Goal: Information Seeking & Learning: Get advice/opinions

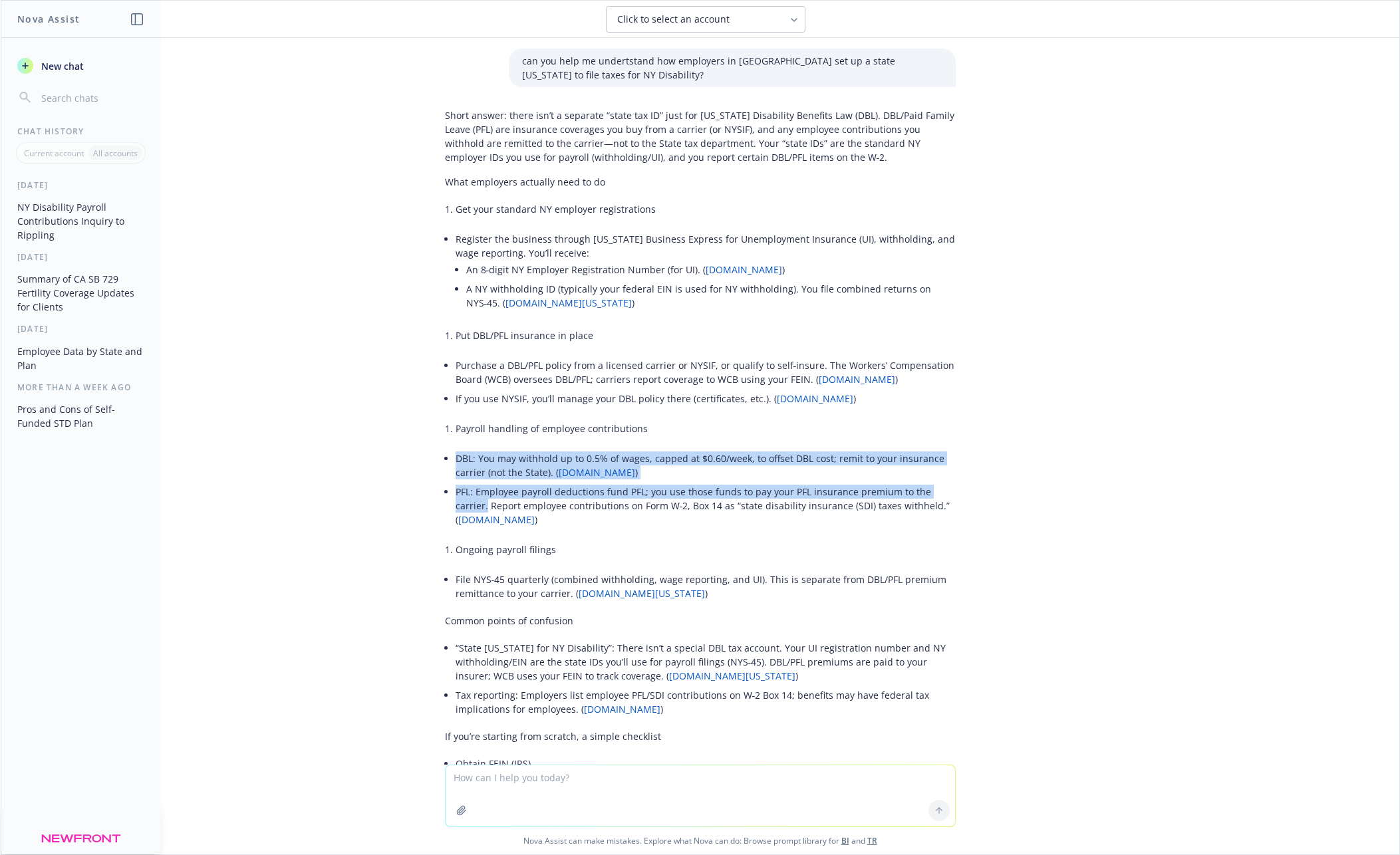
scroll to position [305, 0]
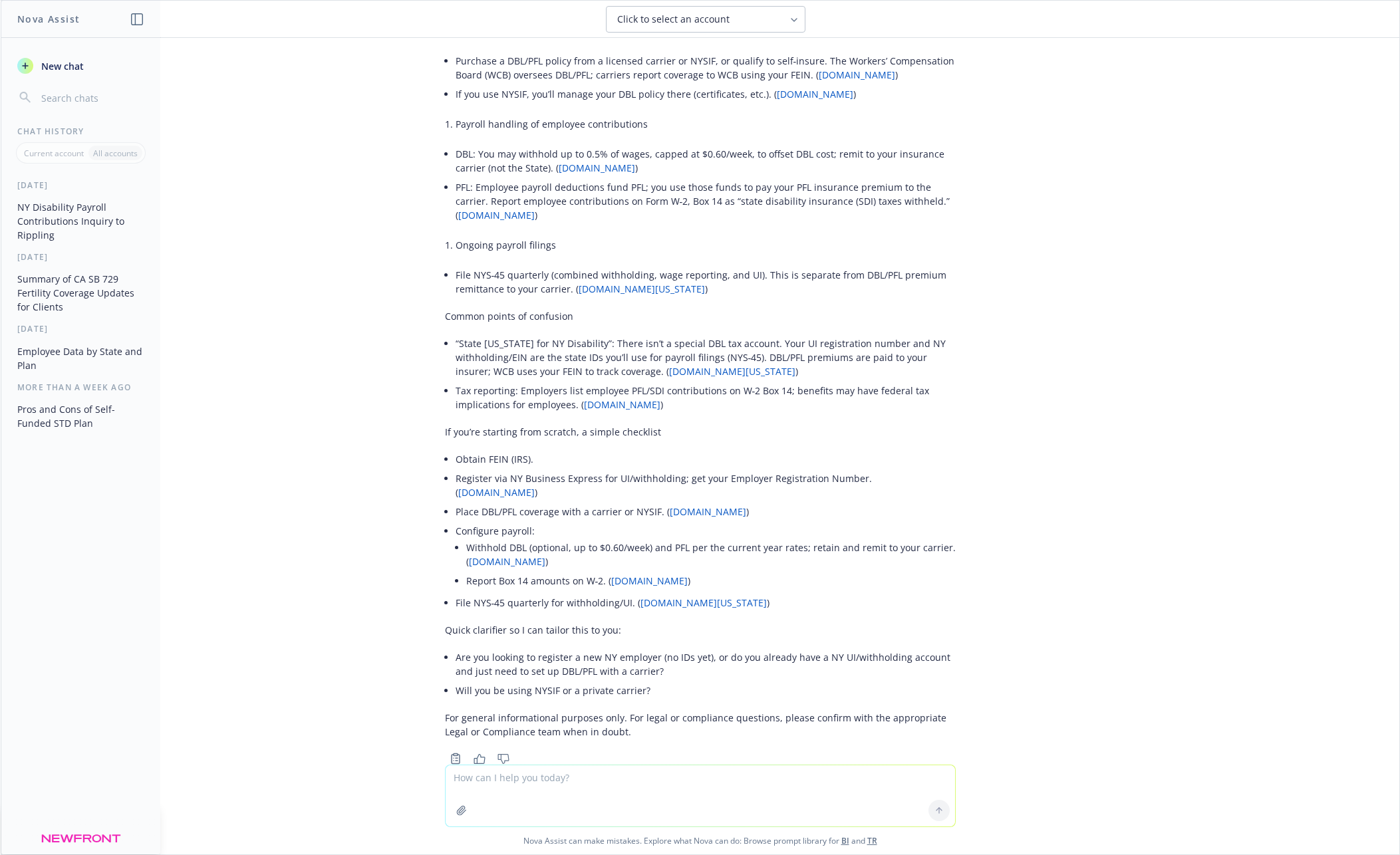
click at [587, 790] on textarea at bounding box center [700, 796] width 509 height 61
paste textarea "[URL][DOMAIN_NAME]"
drag, startPoint x: 882, startPoint y: 782, endPoint x: 867, endPoint y: 774, distance: 17.0
click at [881, 781] on textarea "can you compare the integrations found on this website for ease, plansource and…" at bounding box center [700, 795] width 509 height 63
click at [832, 792] on textarea "can you compare the integrations found on this website for ease, plansource and…" at bounding box center [700, 795] width 509 height 63
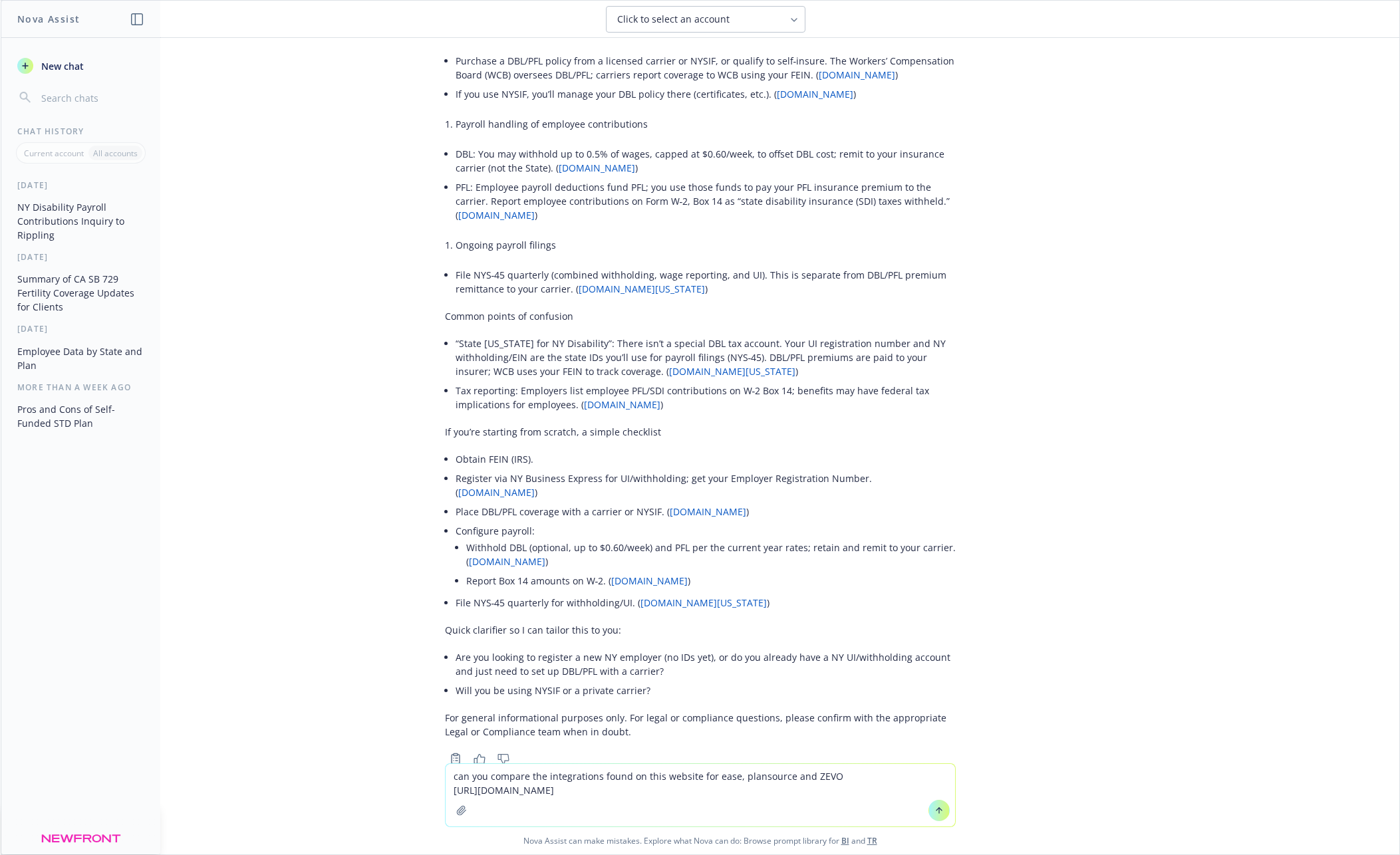
drag, startPoint x: 705, startPoint y: 789, endPoint x: 383, endPoint y: 793, distance: 322.0
click at [383, 793] on div "can you compare the integrations found on this website for ease, plansource and…" at bounding box center [700, 808] width 1399 height 91
paste textarea "listing-category/benefits-administration"
type textarea "can you compare the integrations found on this website for ease, plansource and…"
click at [870, 775] on textarea "can you compare the integrations found on this website for ease, plansource and…" at bounding box center [700, 795] width 509 height 63
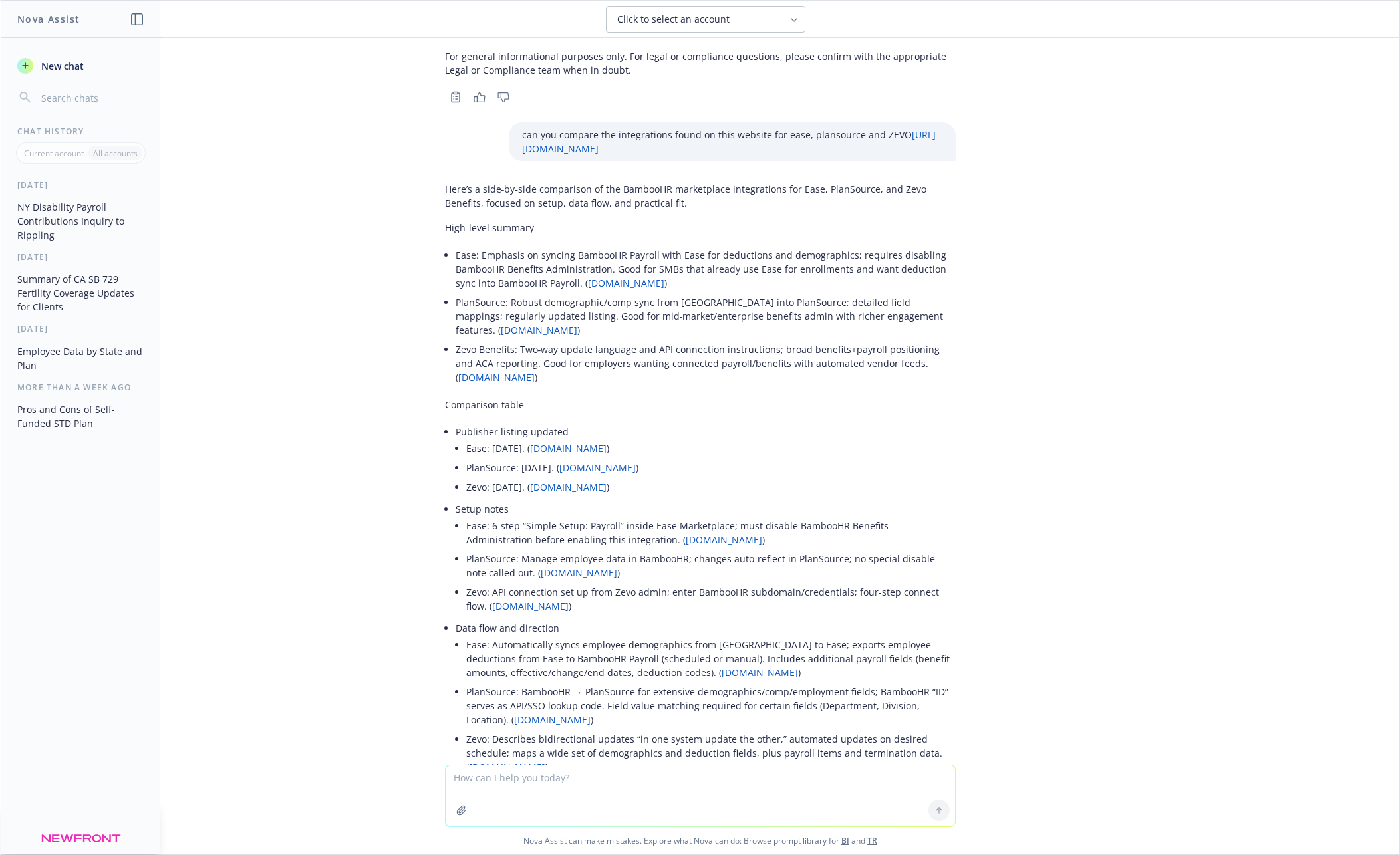
scroll to position [1892, 0]
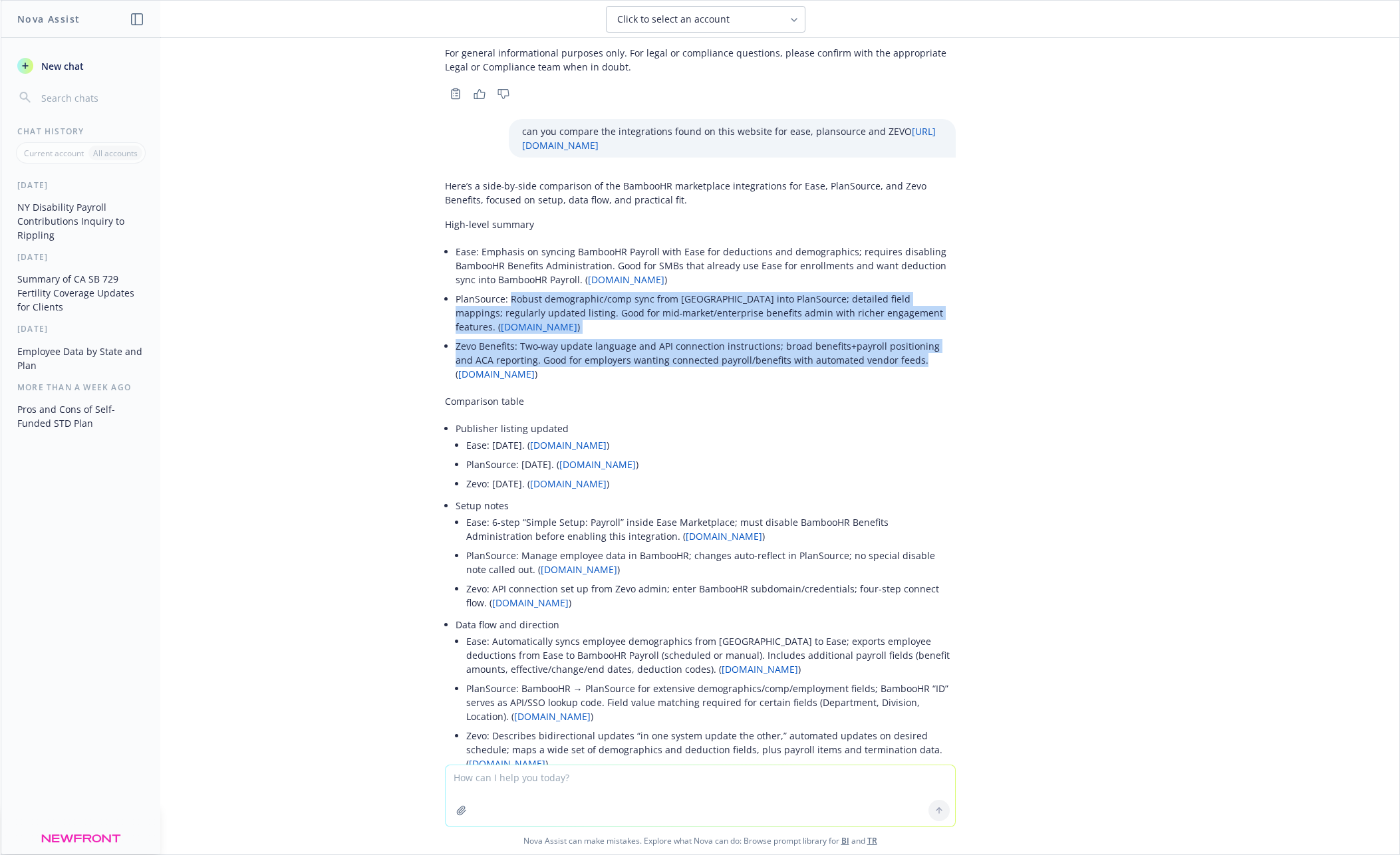
drag, startPoint x: 510, startPoint y: 300, endPoint x: 920, endPoint y: 349, distance: 412.9
click at [920, 349] on ul "Ease: Emphasis on syncing BambooHR Payroll with Ease for deductions and demogra…" at bounding box center [706, 313] width 500 height 142
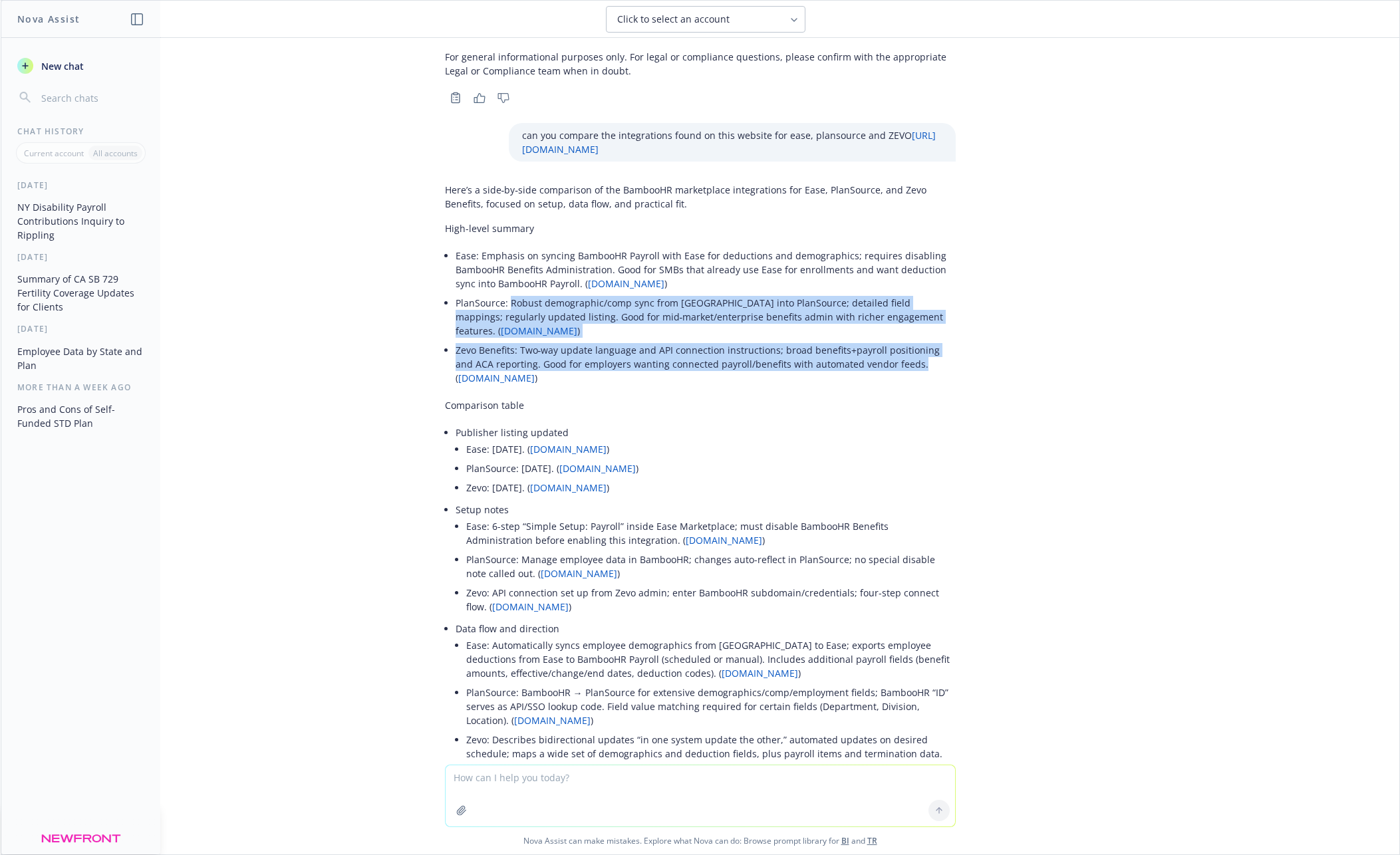
click at [920, 349] on li "Zevo Benefits: Two‑way update language and API connection instructions; broad b…" at bounding box center [706, 363] width 500 height 47
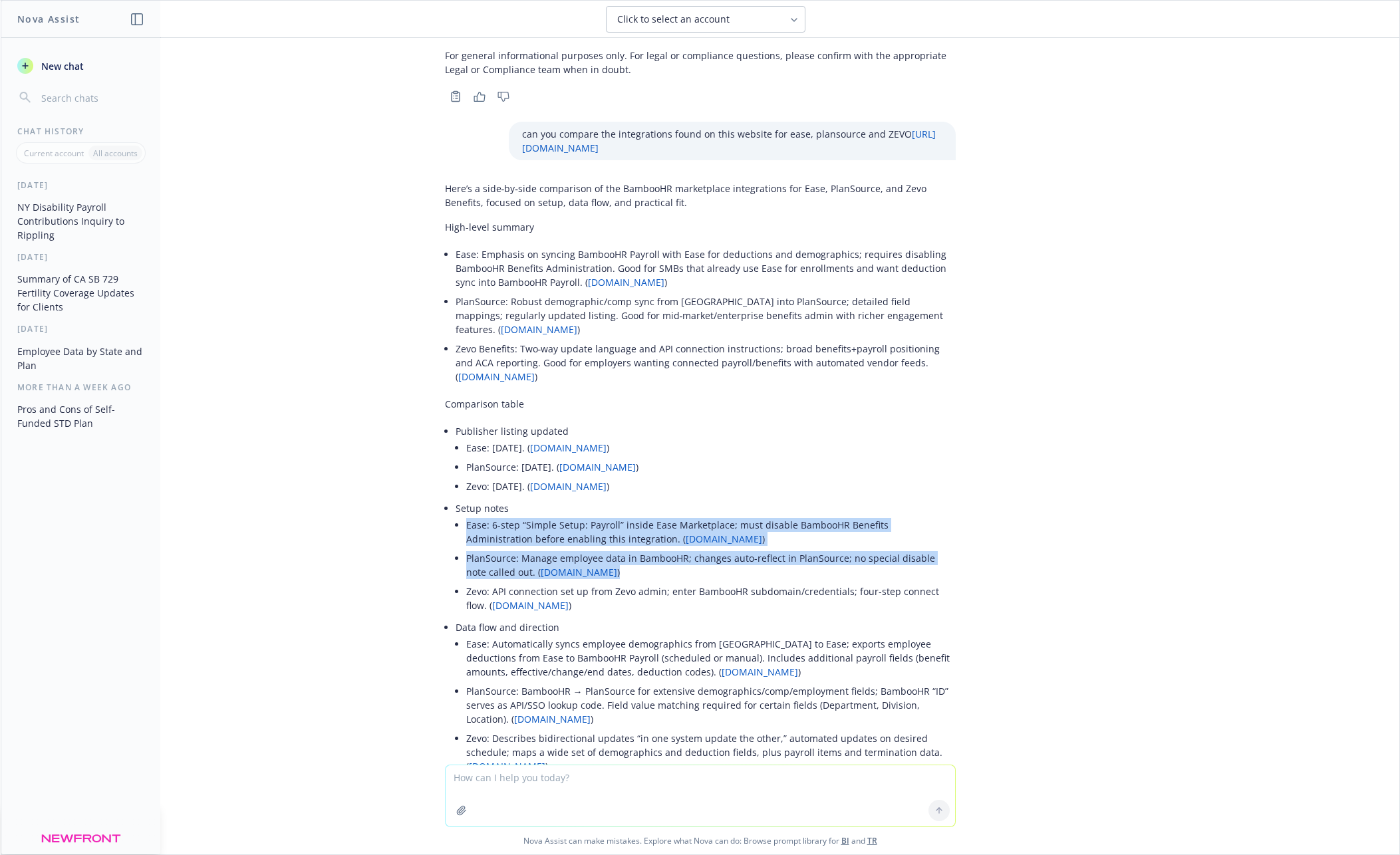
drag, startPoint x: 454, startPoint y: 511, endPoint x: 658, endPoint y: 554, distance: 208.5
click at [658, 554] on ul "Ease: 6-step “Simple Setup: Payroll” inside Ease Marketplace; must disable Bamb…" at bounding box center [711, 564] width 489 height 100
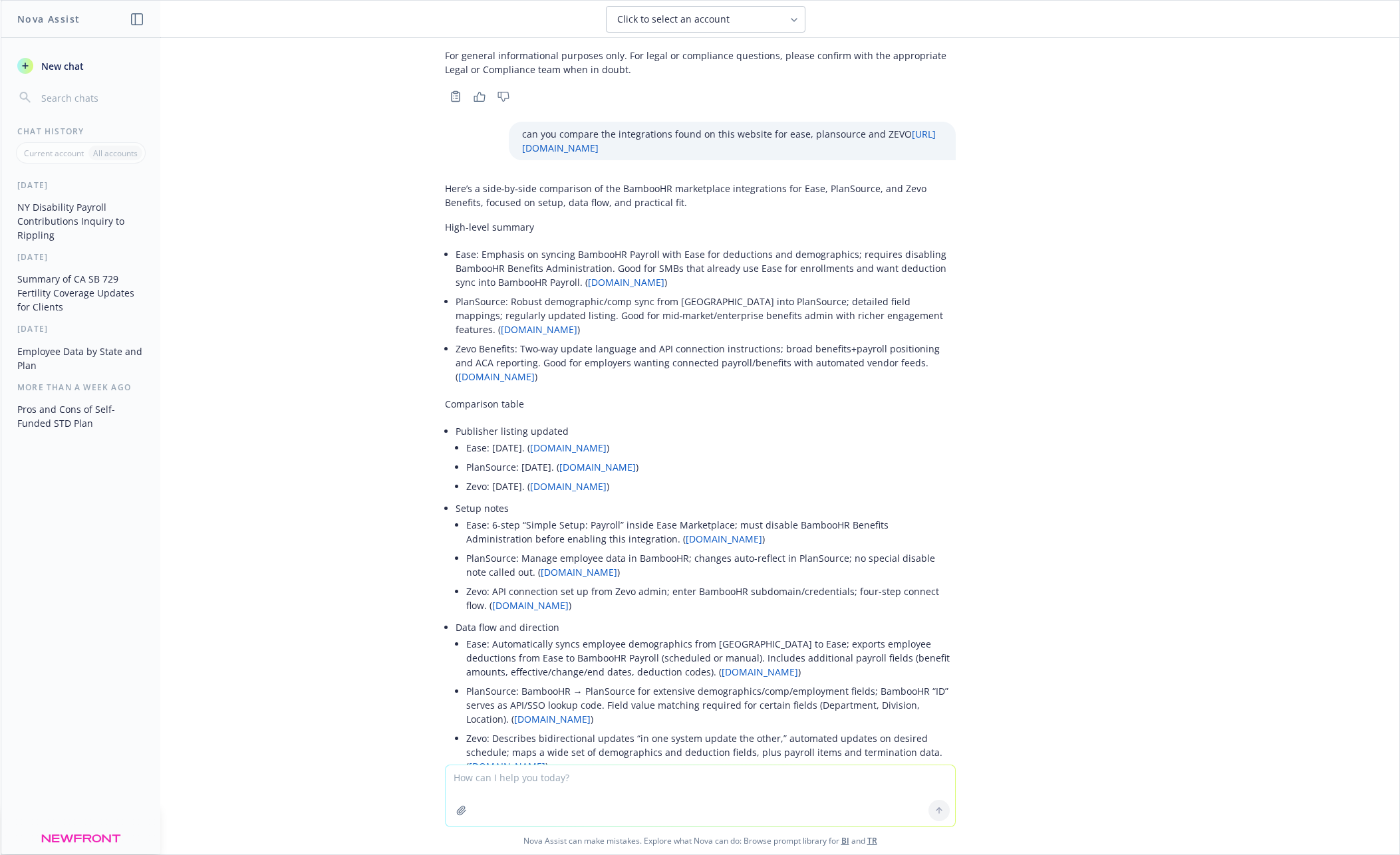
click at [477, 582] on li "Zevo: API connection set up from Zevo admin; enter BambooHR subdomain/credentia…" at bounding box center [711, 598] width 489 height 33
drag, startPoint x: 462, startPoint y: 576, endPoint x: 646, endPoint y: 601, distance: 185.7
click at [646, 601] on li "Setup notes Ease: 6-step “Simple Setup: Payroll” inside Ease Marketplace; must …" at bounding box center [706, 558] width 500 height 119
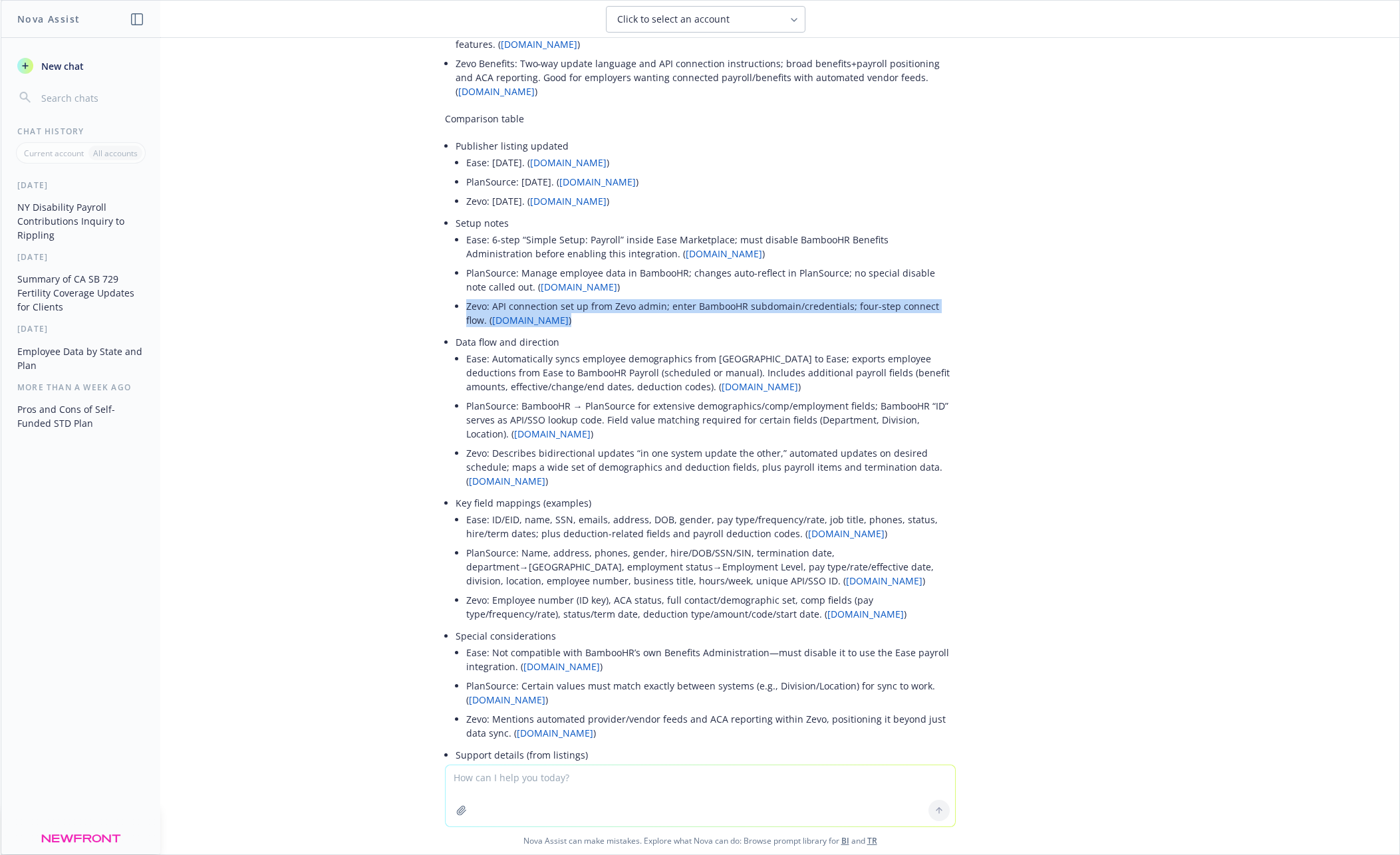
scroll to position [2176, 0]
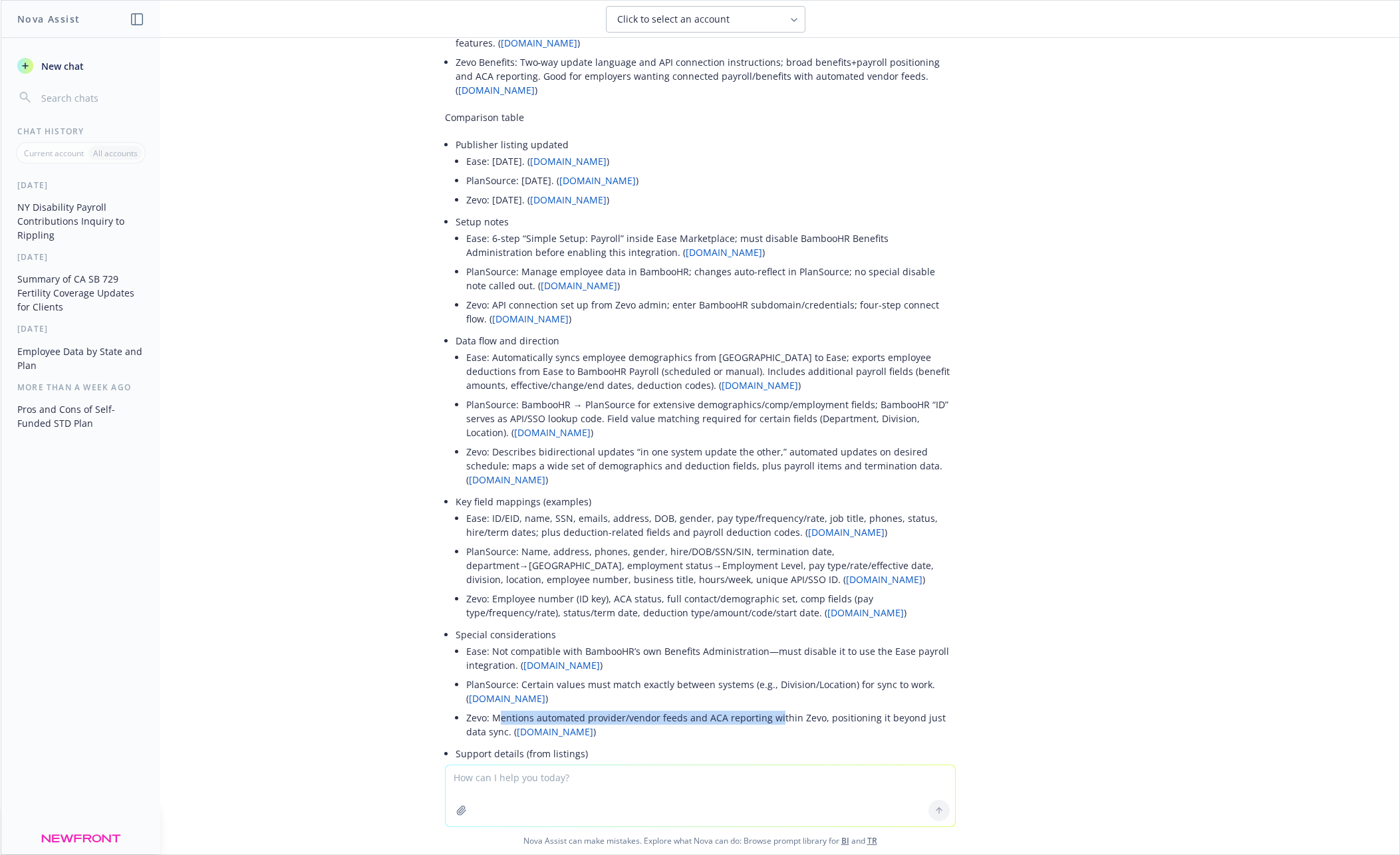
drag, startPoint x: 496, startPoint y: 706, endPoint x: 777, endPoint y: 705, distance: 281.0
click at [777, 708] on li "Zevo: Mentions automated provider/vendor feeds and ACA reporting within Zevo, p…" at bounding box center [711, 725] width 489 height 33
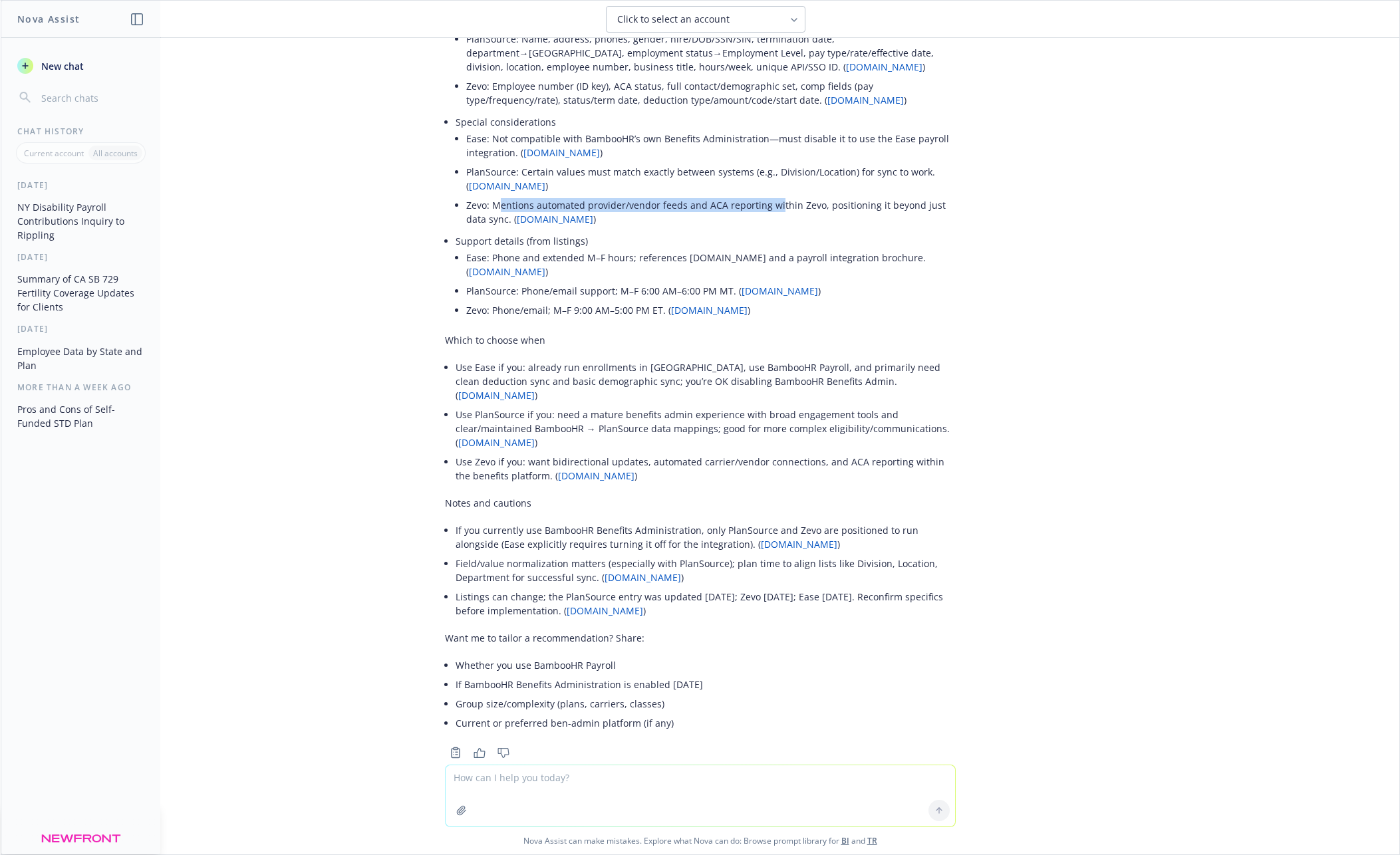
scroll to position [2689, 0]
click at [718, 712] on li "Current or preferred ben-admin platform (if any)" at bounding box center [706, 721] width 500 height 19
click at [587, 778] on textarea at bounding box center [700, 796] width 509 height 61
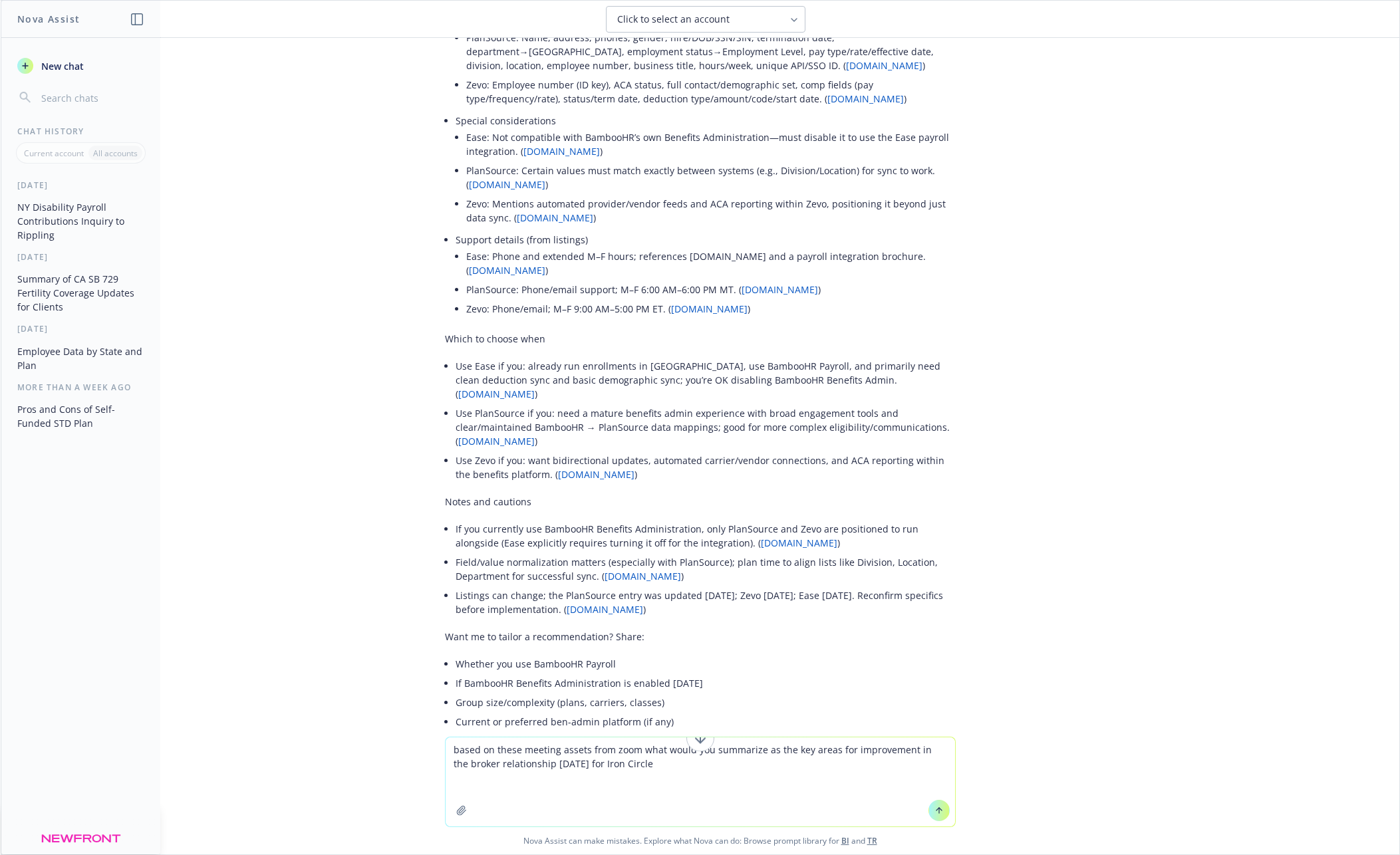
paste textarea "Meeting assets for Iron Circle <> Newfront are ready! Meeting summary [PERSON_N…"
type textarea "based on these meeting assets from zoom what would you summarize as the key are…"
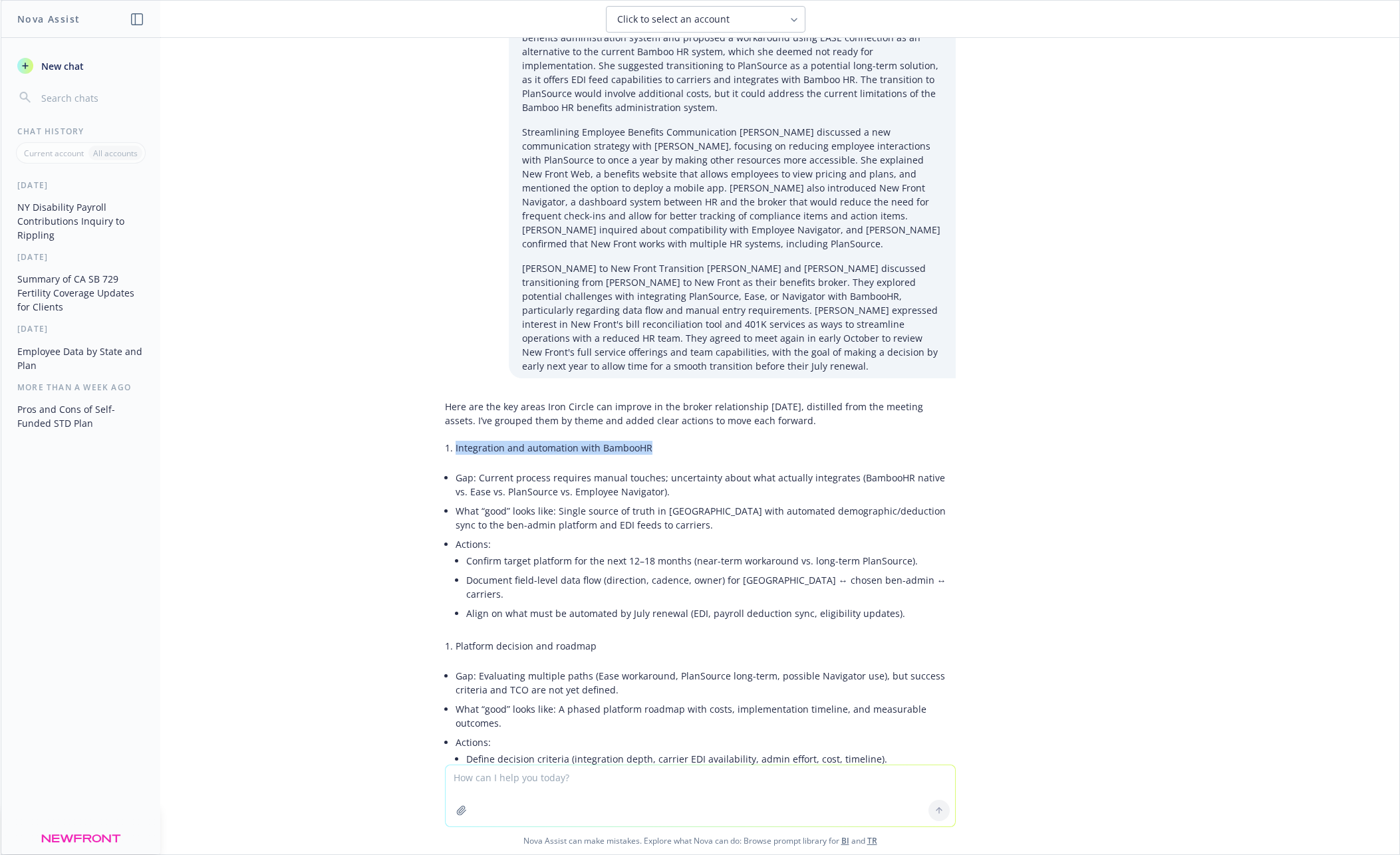
scroll to position [4085, 0]
drag, startPoint x: 565, startPoint y: 344, endPoint x: 454, endPoint y: 341, distance: 111.0
click at [489, 470] on li "Gap: Current process requires manual touches; uncertainty about what actually i…" at bounding box center [706, 487] width 500 height 33
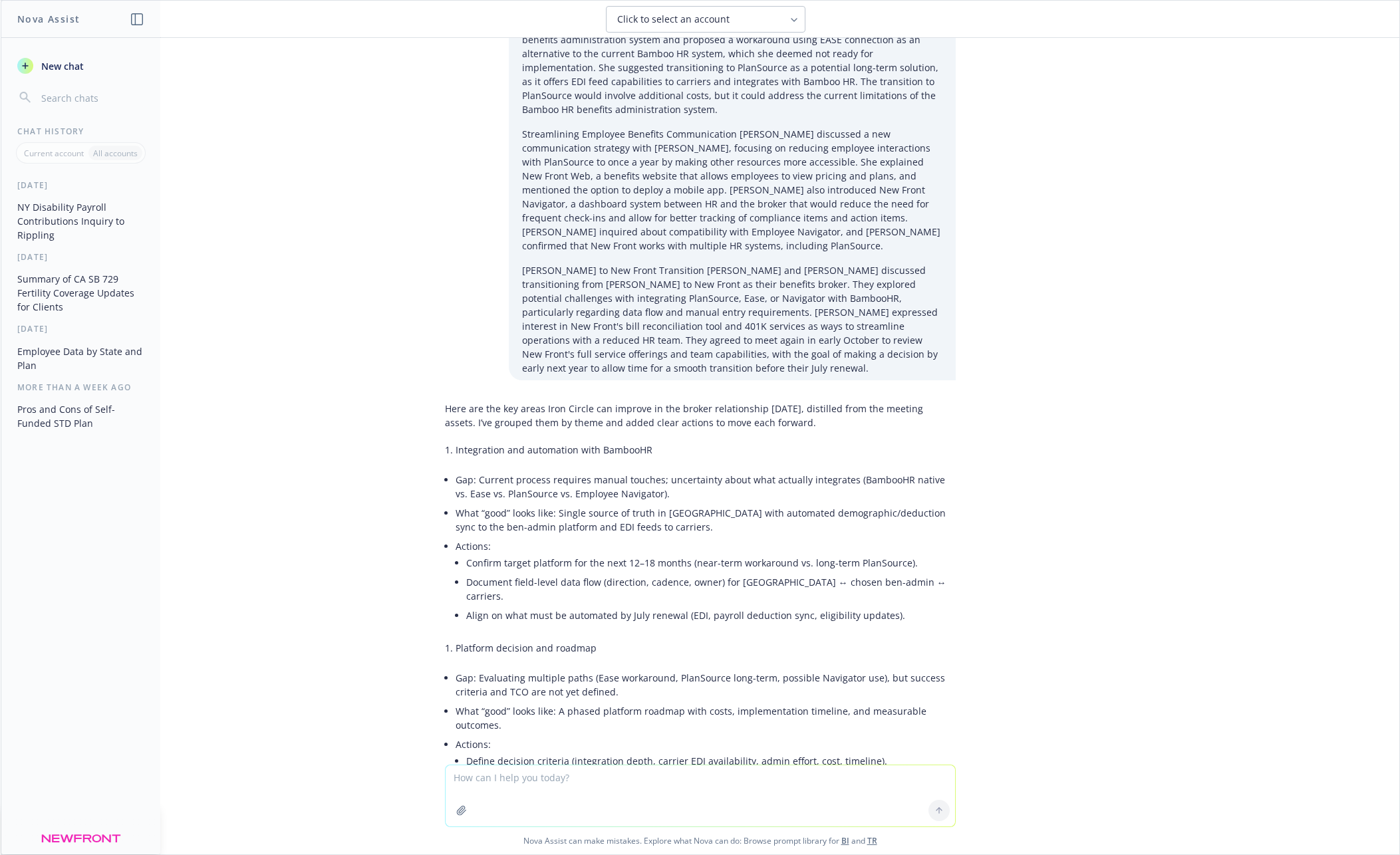
click at [571, 401] on p "Here are the key areas Iron Circle can improve in the broker relationship [DATE…" at bounding box center [700, 415] width 511 height 28
click at [755, 401] on p "Here are the key areas Iron Circle can improve in the broker relationship [DATE…" at bounding box center [700, 415] width 511 height 28
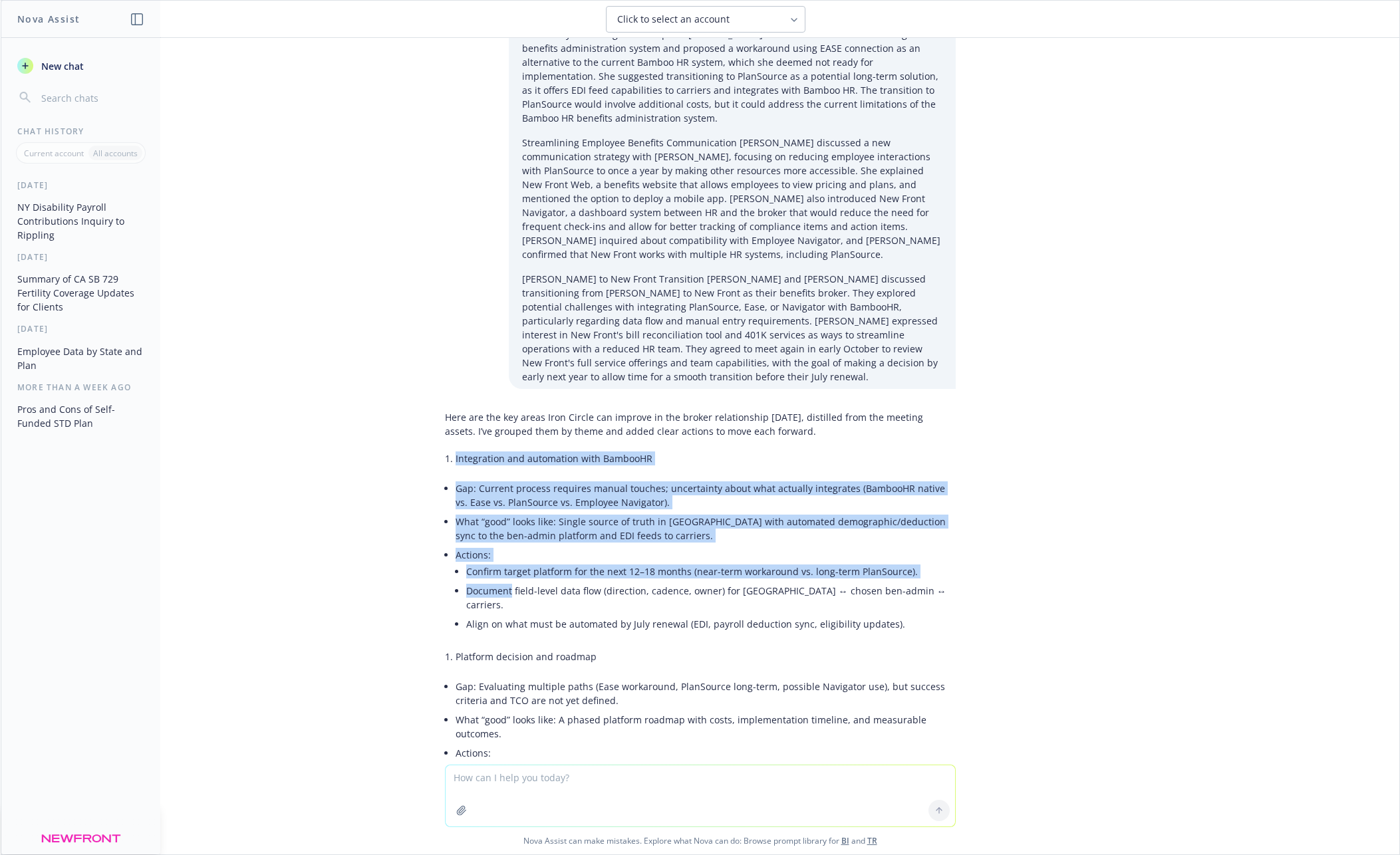
scroll to position [4074, 0]
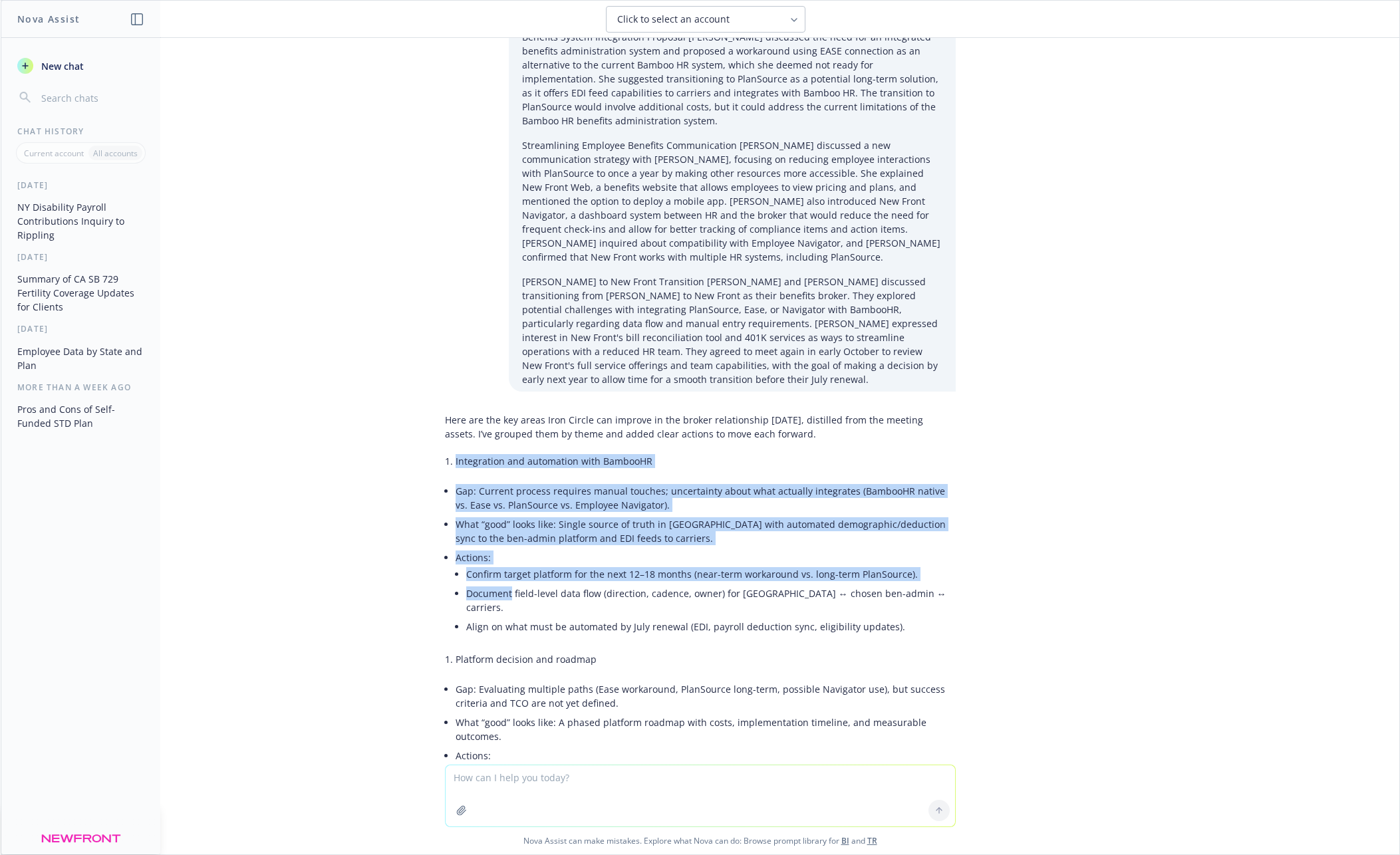
drag, startPoint x: 440, startPoint y: 346, endPoint x: 510, endPoint y: 490, distance: 160.1
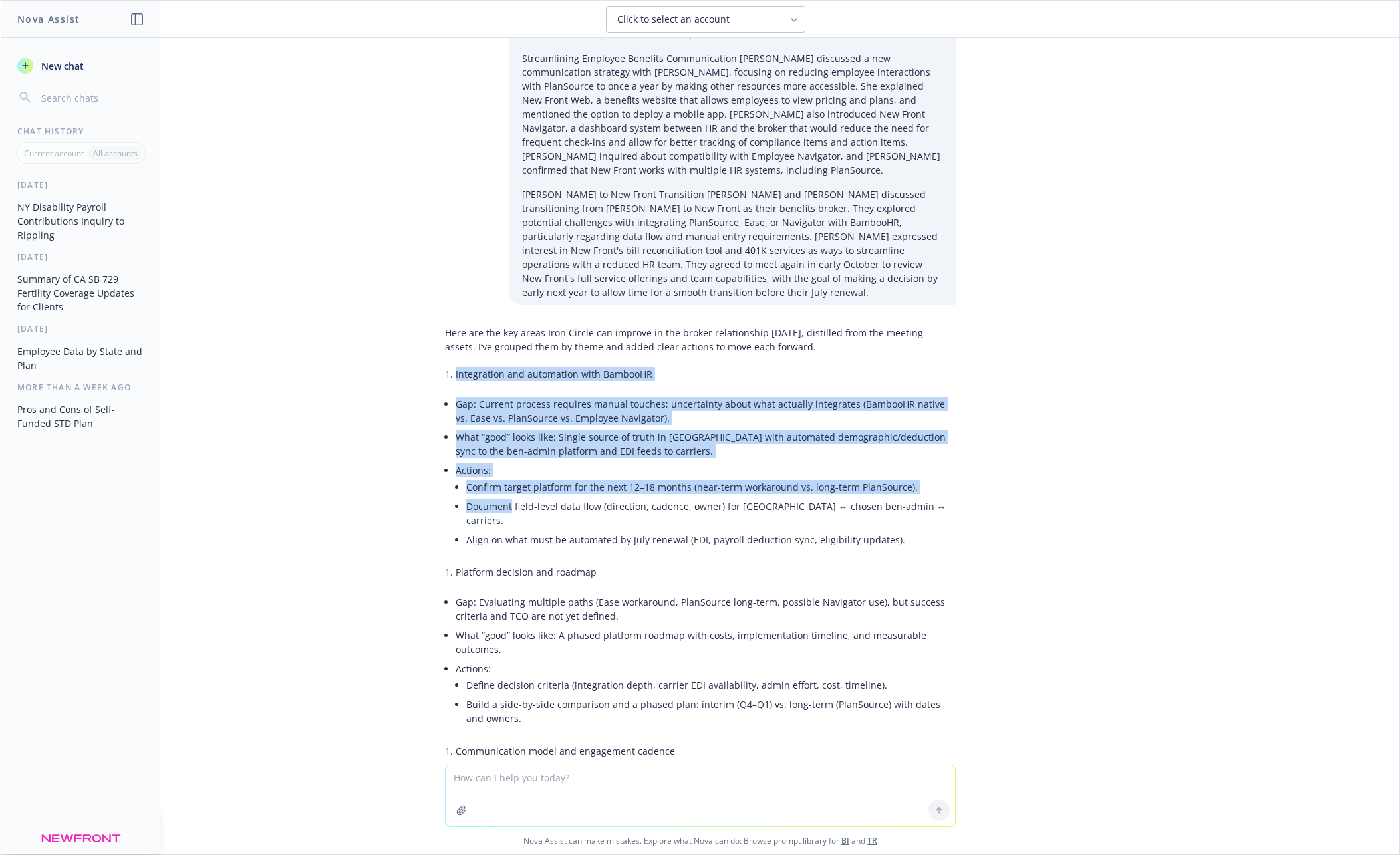
scroll to position [4199, 0]
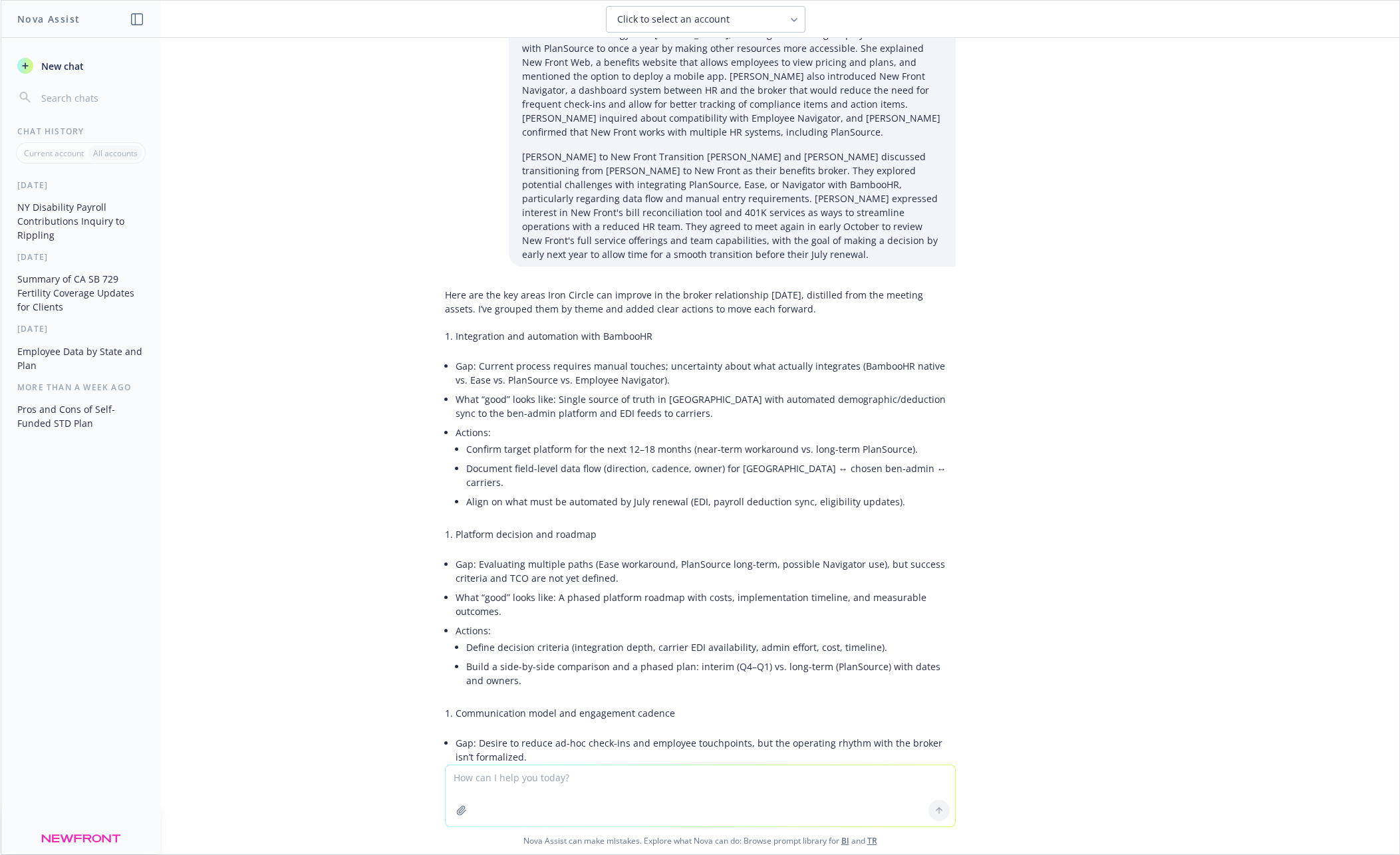
click at [511, 588] on li "What “good” looks like: A phased platform roadmap with costs, implementation ti…" at bounding box center [706, 605] width 500 height 33
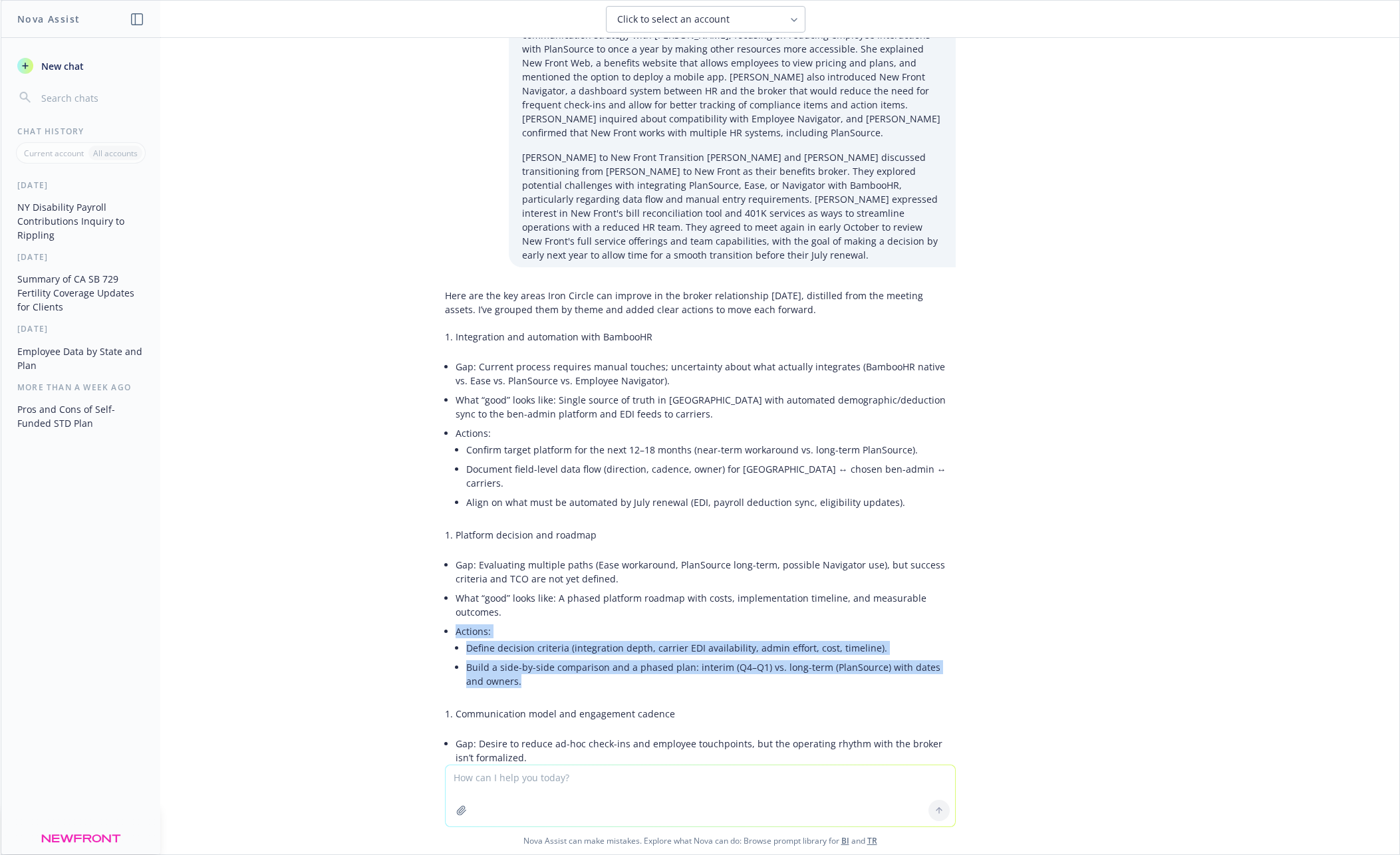
drag, startPoint x: 454, startPoint y: 522, endPoint x: 501, endPoint y: 567, distance: 65.1
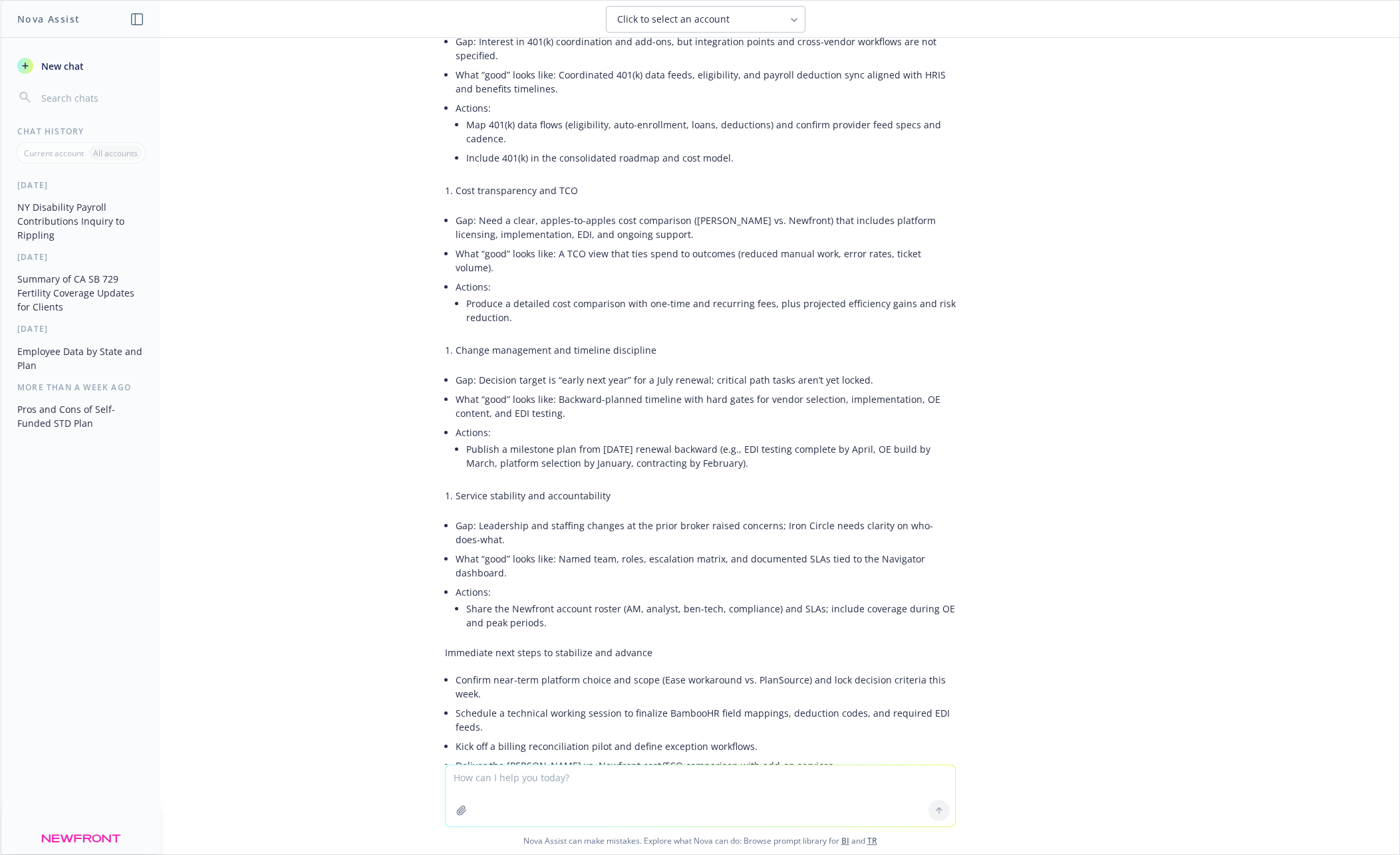
scroll to position [5248, 0]
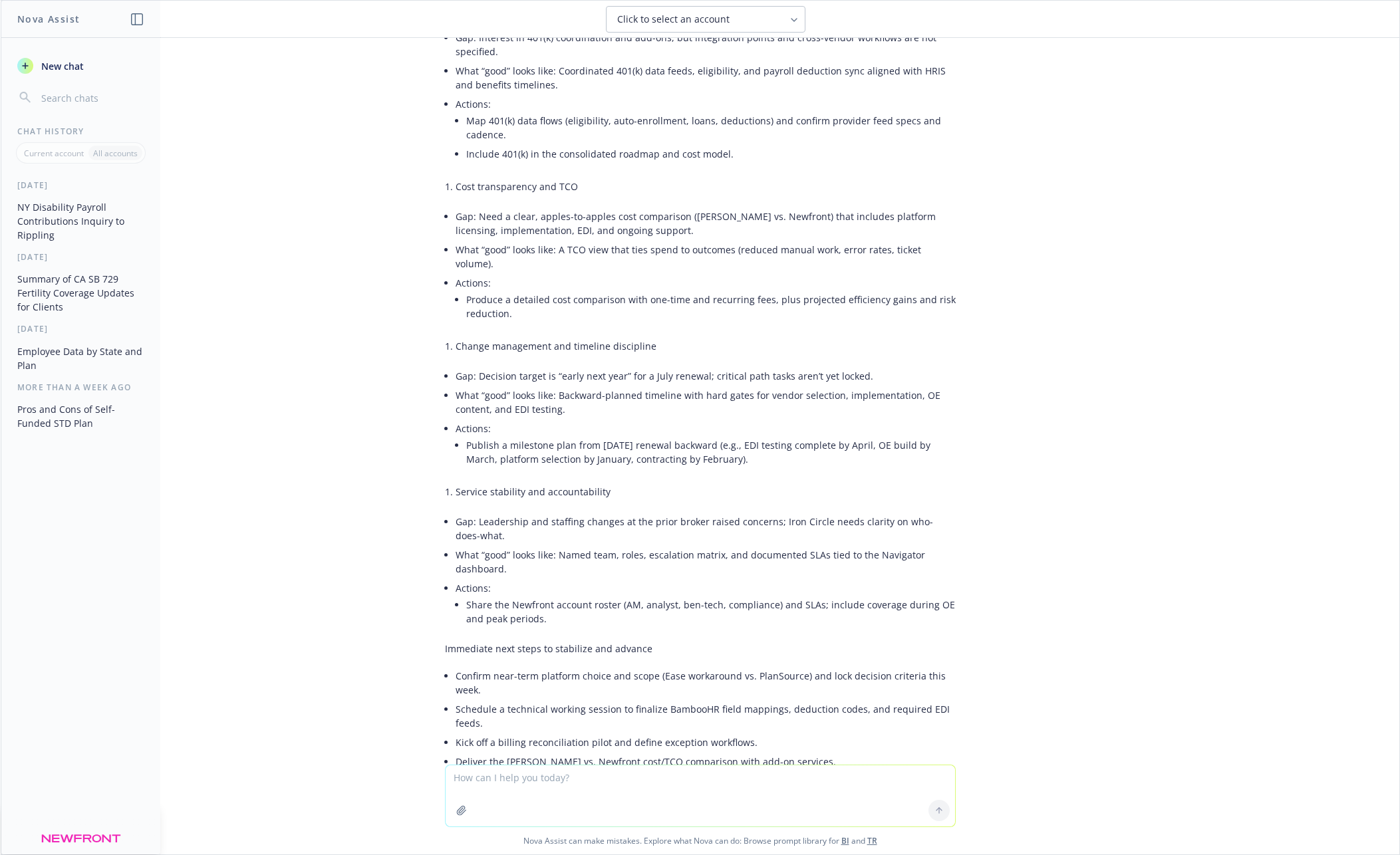
click at [720, 792] on textarea at bounding box center [700, 796] width 509 height 61
type textarea "Can you consolidate into 3-4 points"
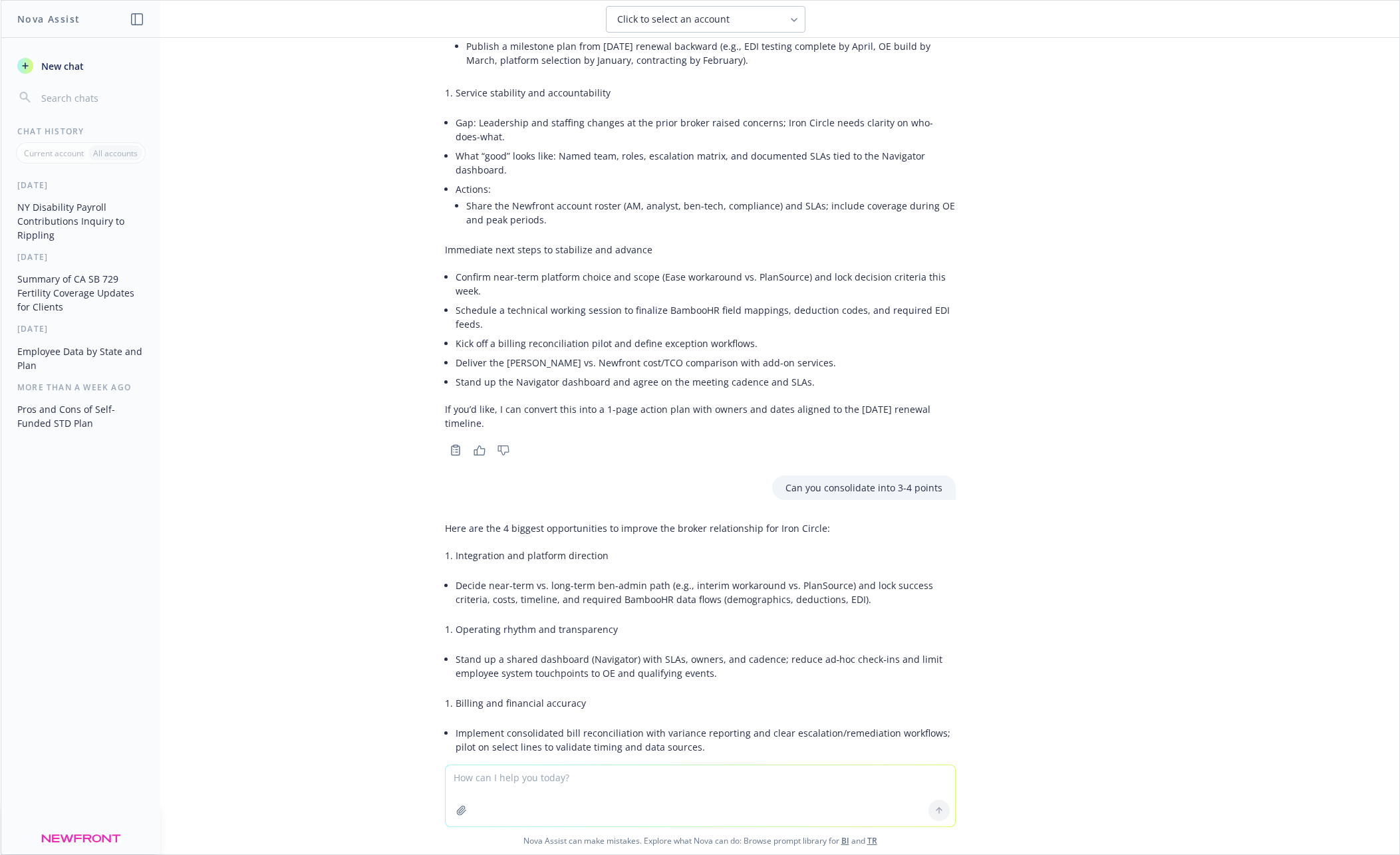
scroll to position [5648, 0]
click at [521, 785] on textarea at bounding box center [700, 796] width 509 height 61
type textarea "What would you title a slide here?"
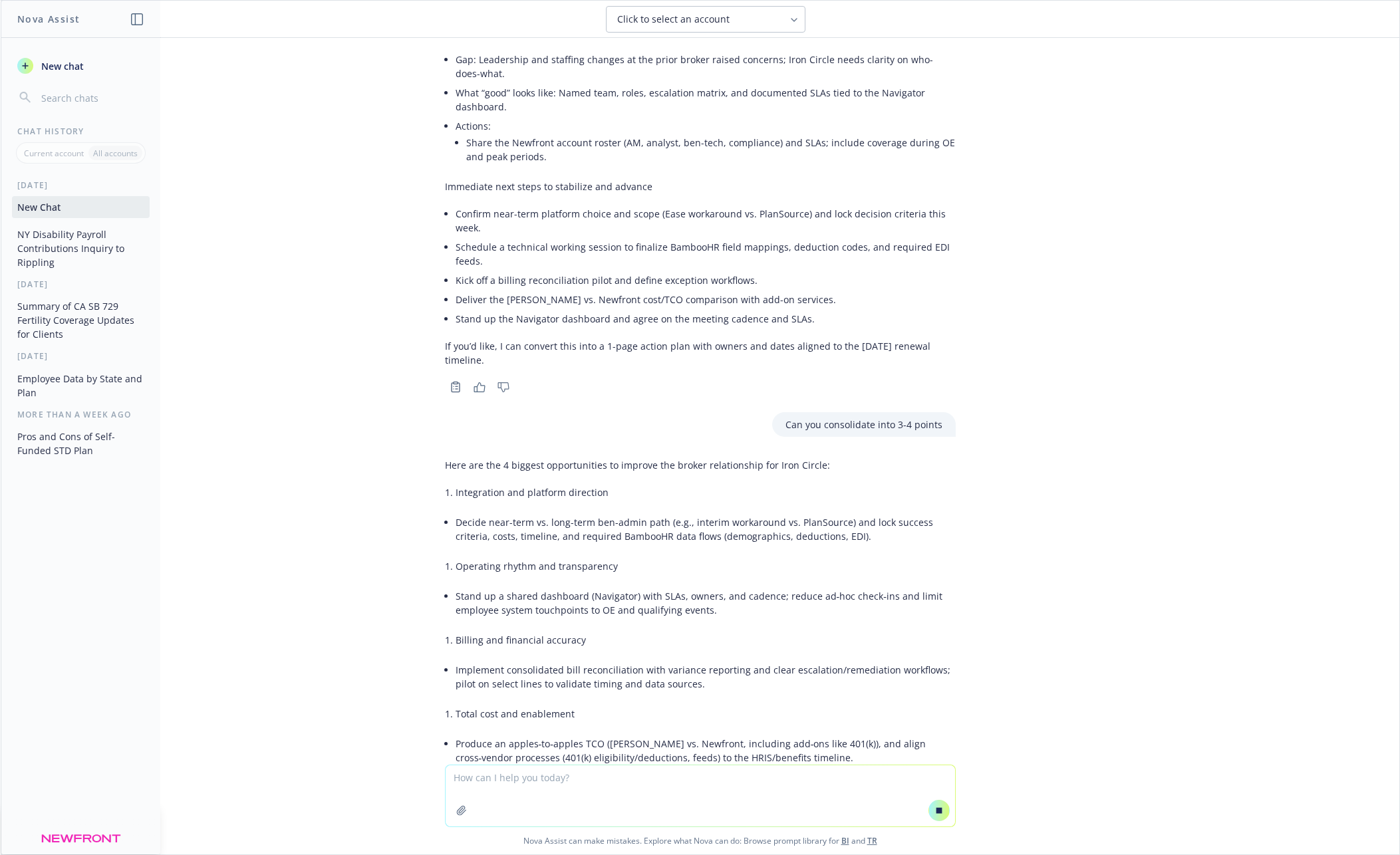
scroll to position [5606, 0]
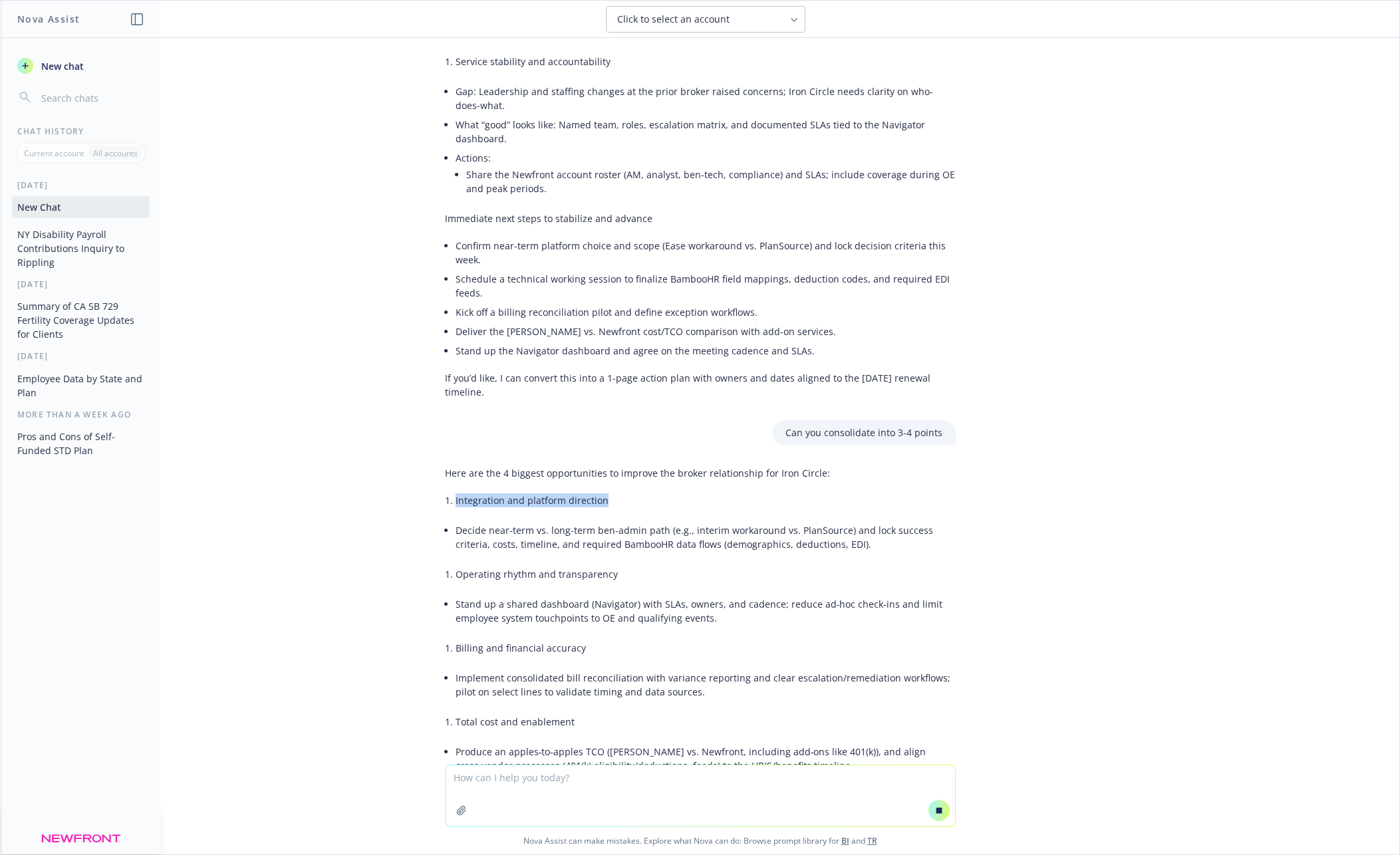
drag, startPoint x: 606, startPoint y: 374, endPoint x: 454, endPoint y: 374, distance: 152.0
click at [456, 490] on li "Integration and platform direction" at bounding box center [706, 500] width 500 height 19
click at [456, 490] on li "Integration and platform direction" at bounding box center [706, 500] width 500 height 19
drag, startPoint x: 456, startPoint y: 374, endPoint x: 815, endPoint y: 427, distance: 362.9
click at [815, 461] on div "Here are the 4 biggest opportunities to improve the broker relationship for Iro…" at bounding box center [700, 621] width 511 height 320
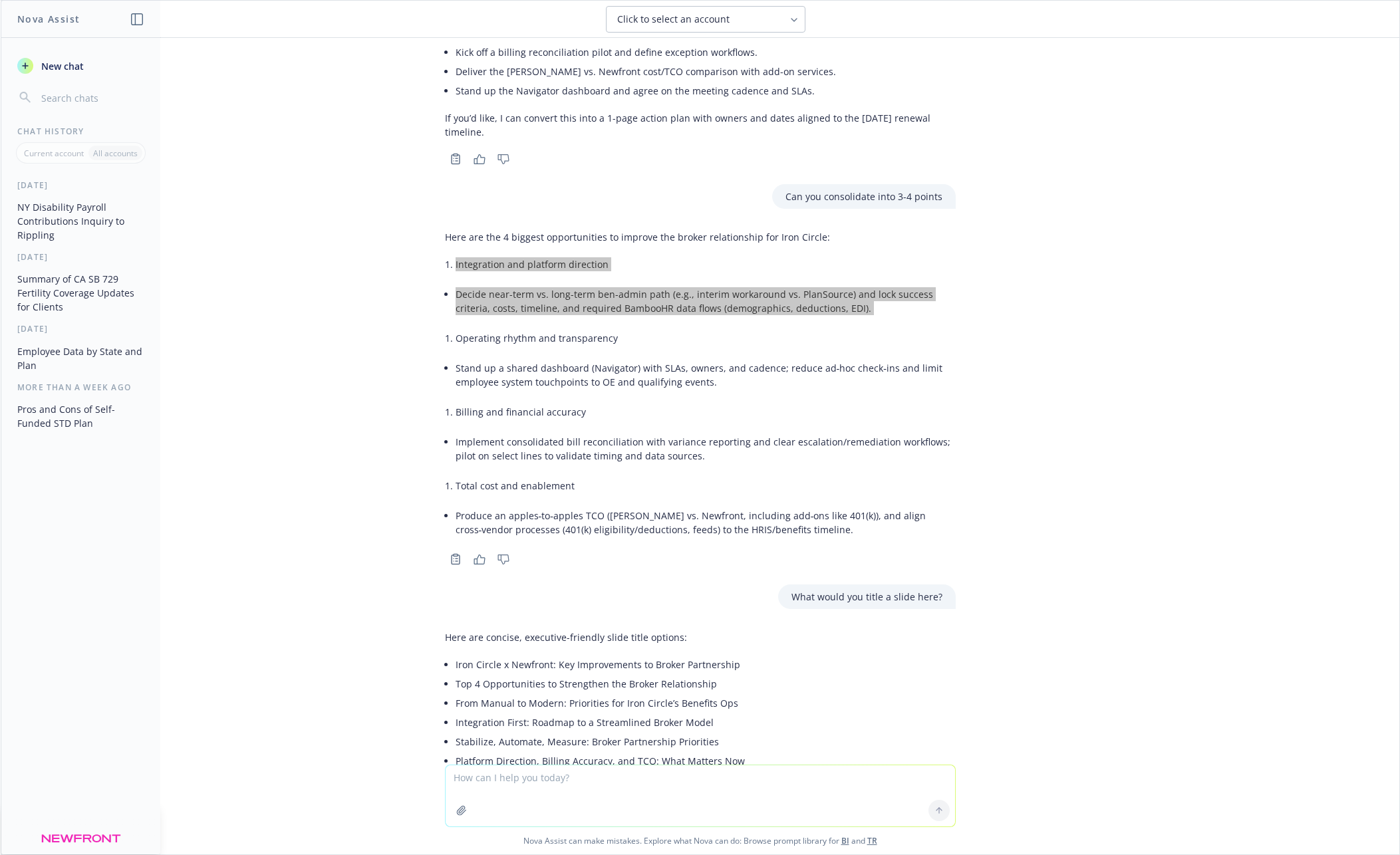
scroll to position [5942, 0]
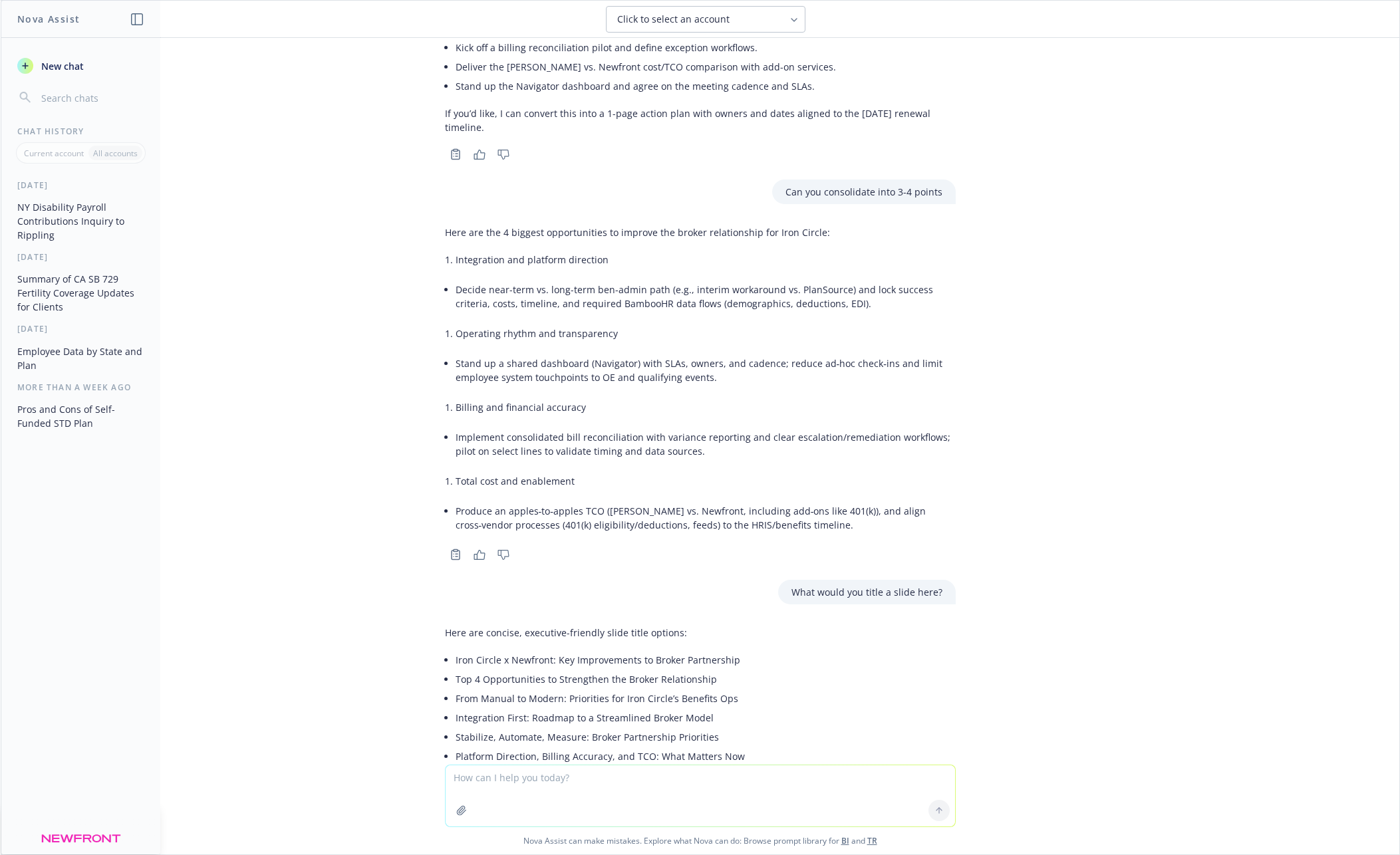
click at [467, 324] on li "Operating rhythm and transparency" at bounding box center [706, 333] width 500 height 19
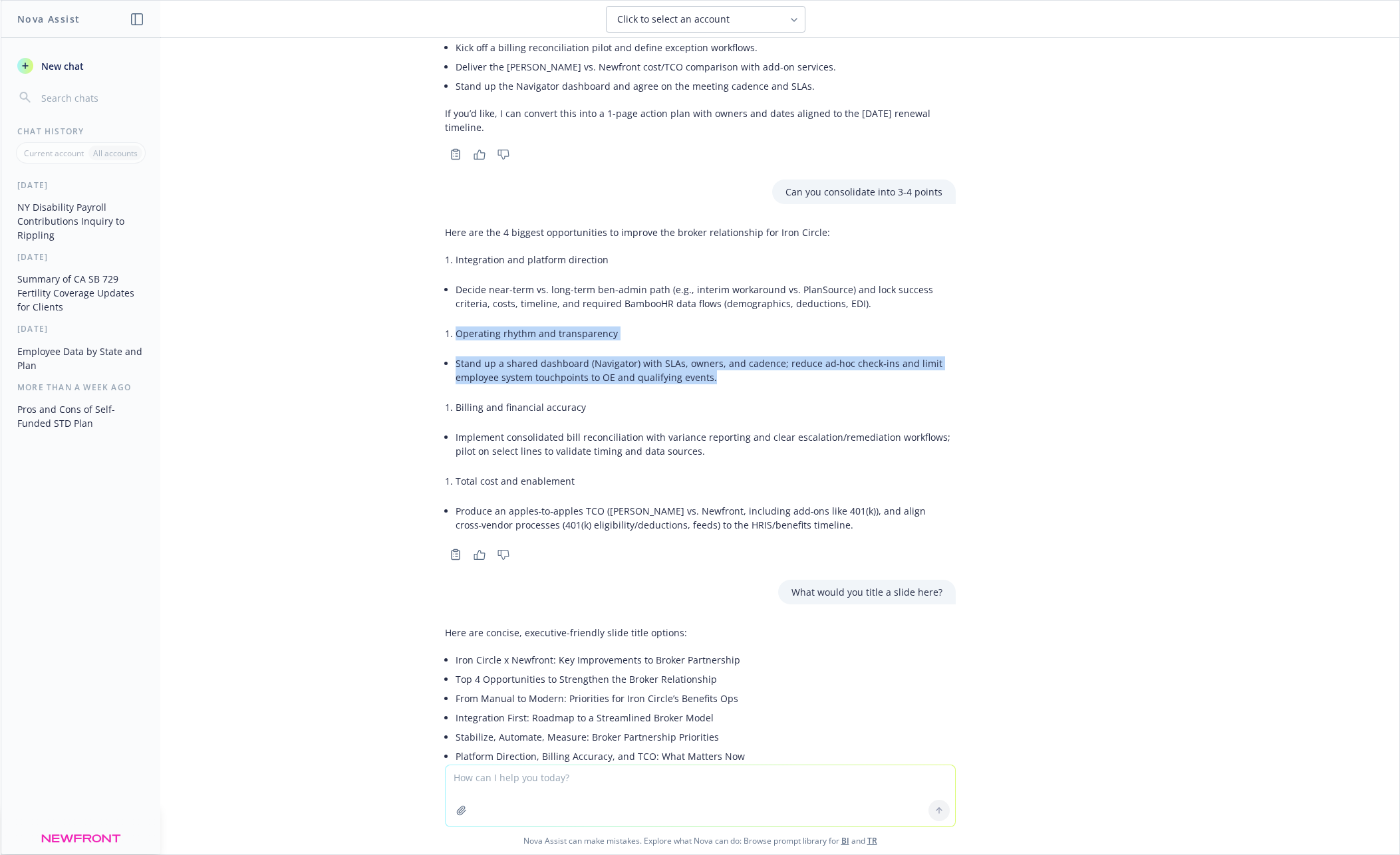
drag, startPoint x: 457, startPoint y: 208, endPoint x: 754, endPoint y: 246, distance: 299.4
click at [754, 246] on div "Here are the 4 biggest opportunities to improve the broker relationship for Iro…" at bounding box center [700, 379] width 511 height 320
copy div "Operating rhythm and transparency Stand up a shared dashboard (Navigator) with …"
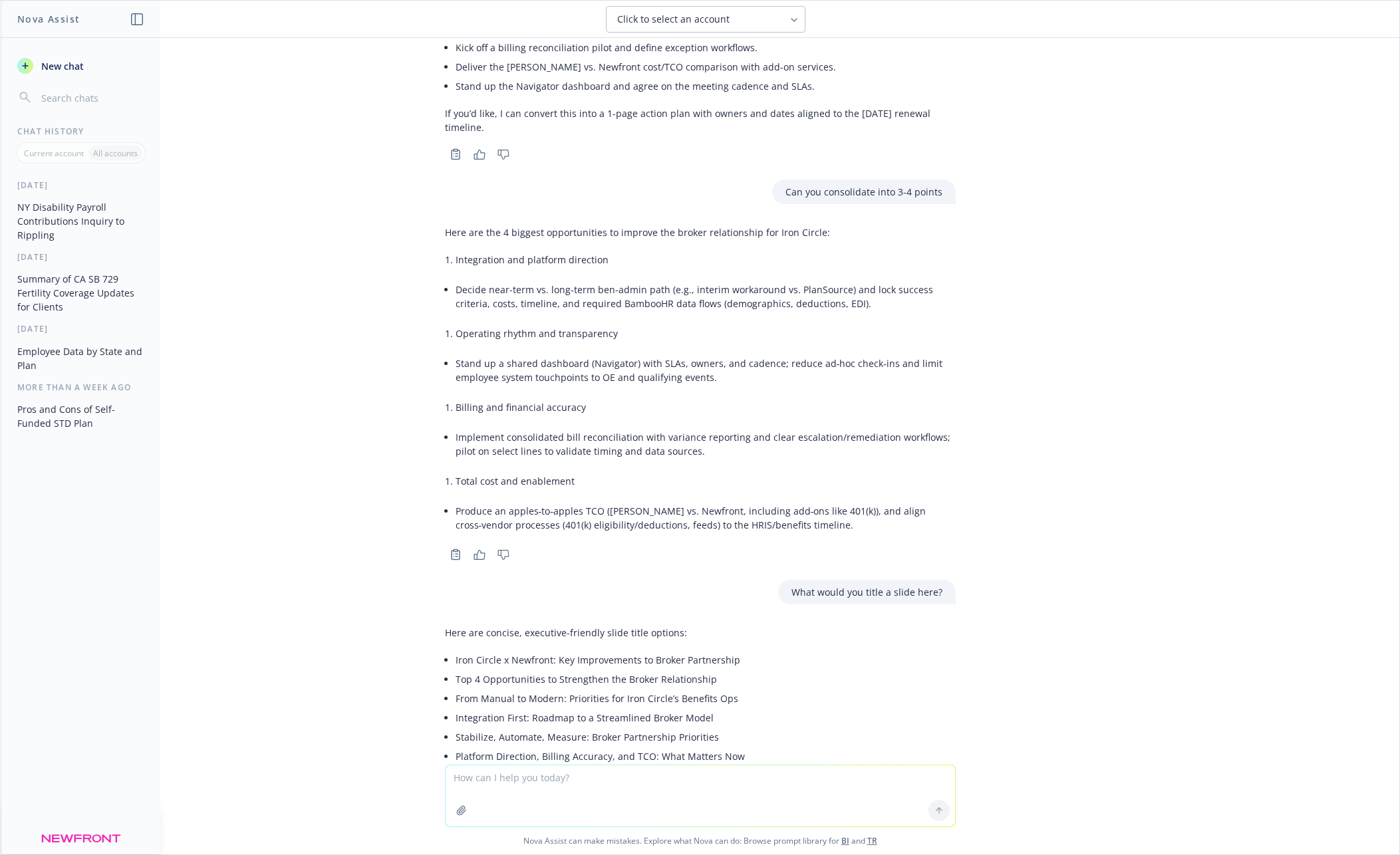
click at [730, 397] on li "Billing and financial accuracy" at bounding box center [706, 407] width 500 height 19
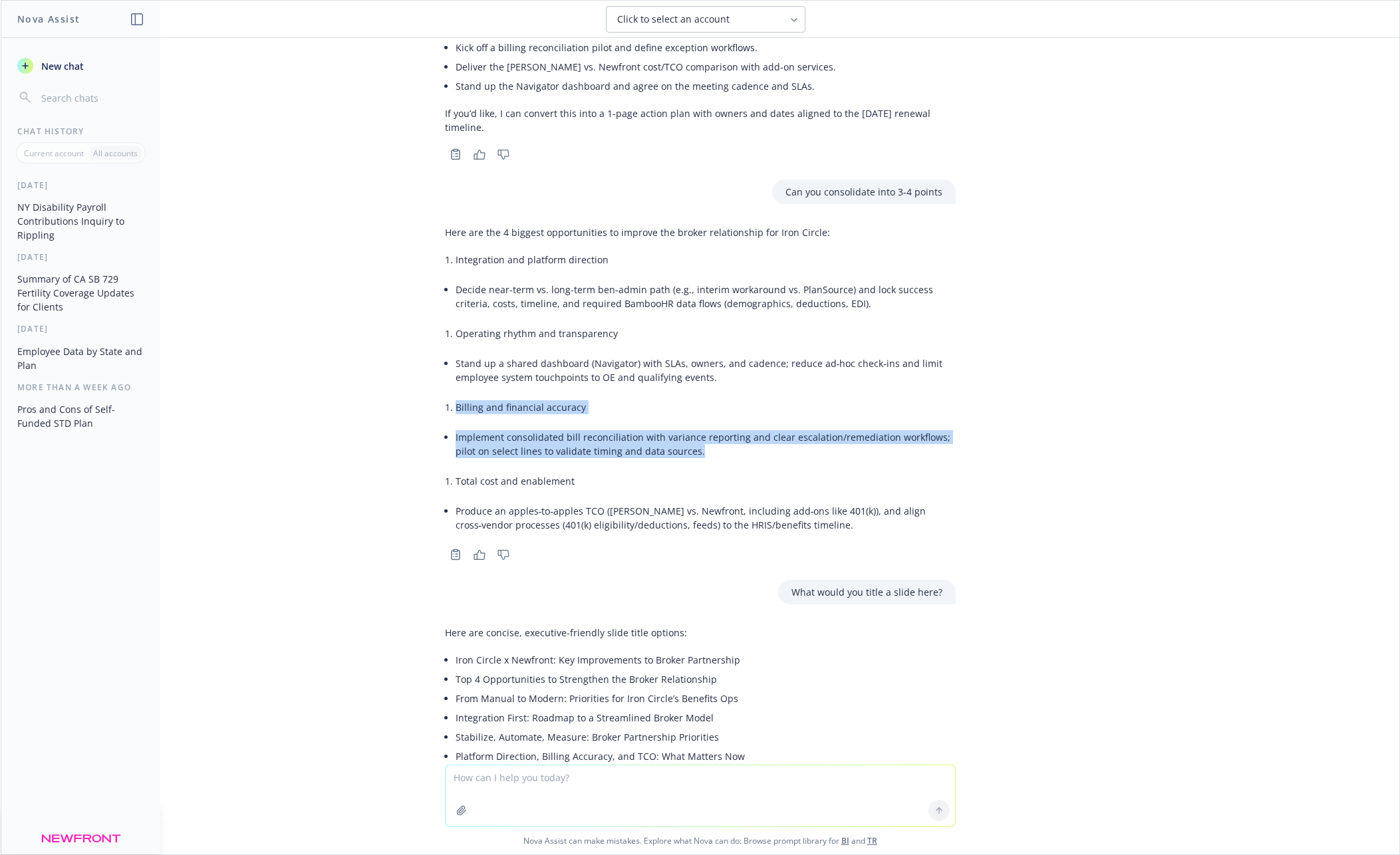
drag, startPoint x: 456, startPoint y: 280, endPoint x: 790, endPoint y: 323, distance: 336.8
click at [790, 323] on div "Here are the 4 biggest opportunities to improve the broker relationship for Iro…" at bounding box center [700, 379] width 511 height 320
copy div "Billing and financial accuracy Implement consolidated bill reconciliation with …"
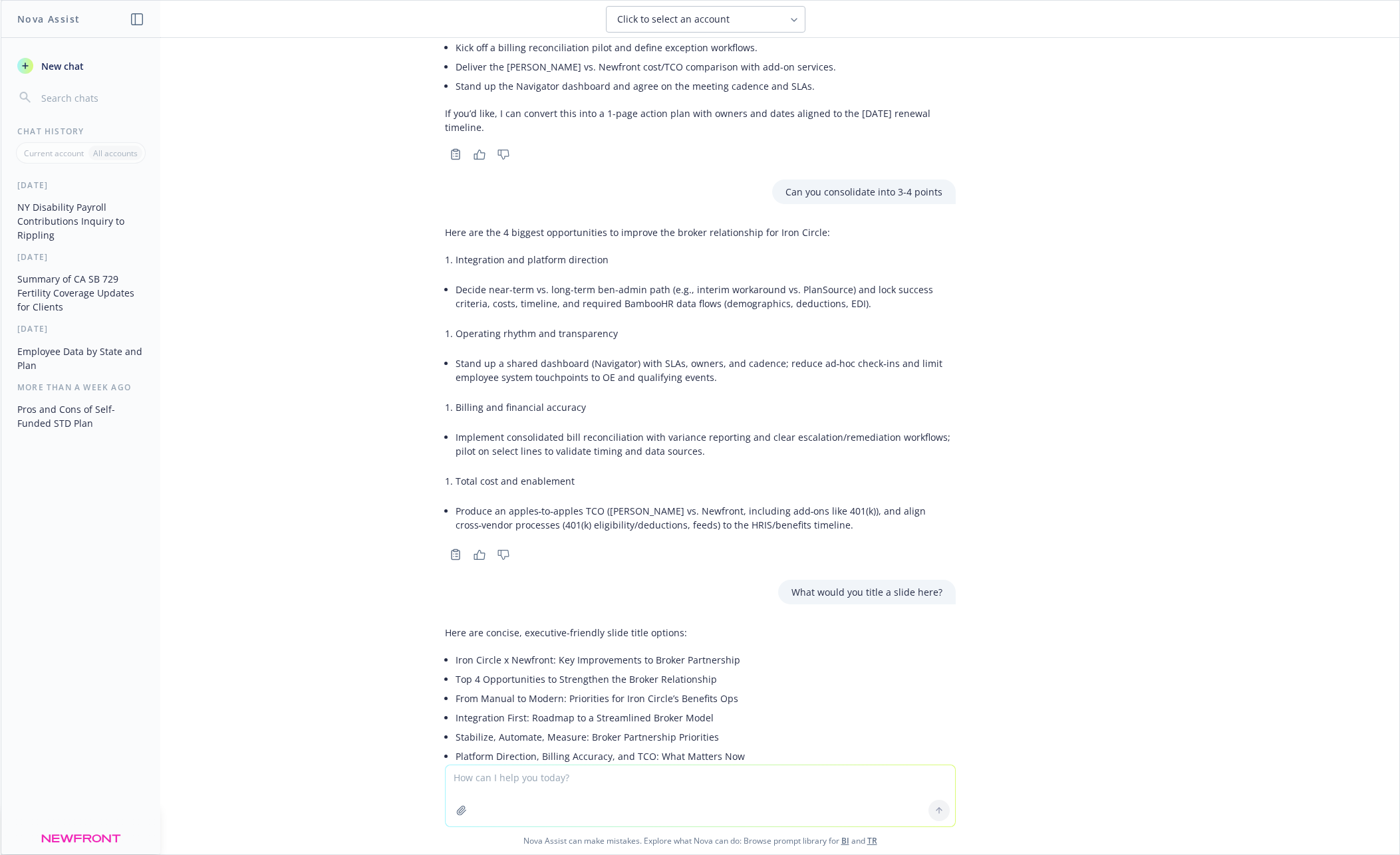
click at [484, 472] on li "Total cost and enablement" at bounding box center [706, 481] width 500 height 19
click at [456, 472] on li "Total cost and enablement" at bounding box center [706, 481] width 500 height 19
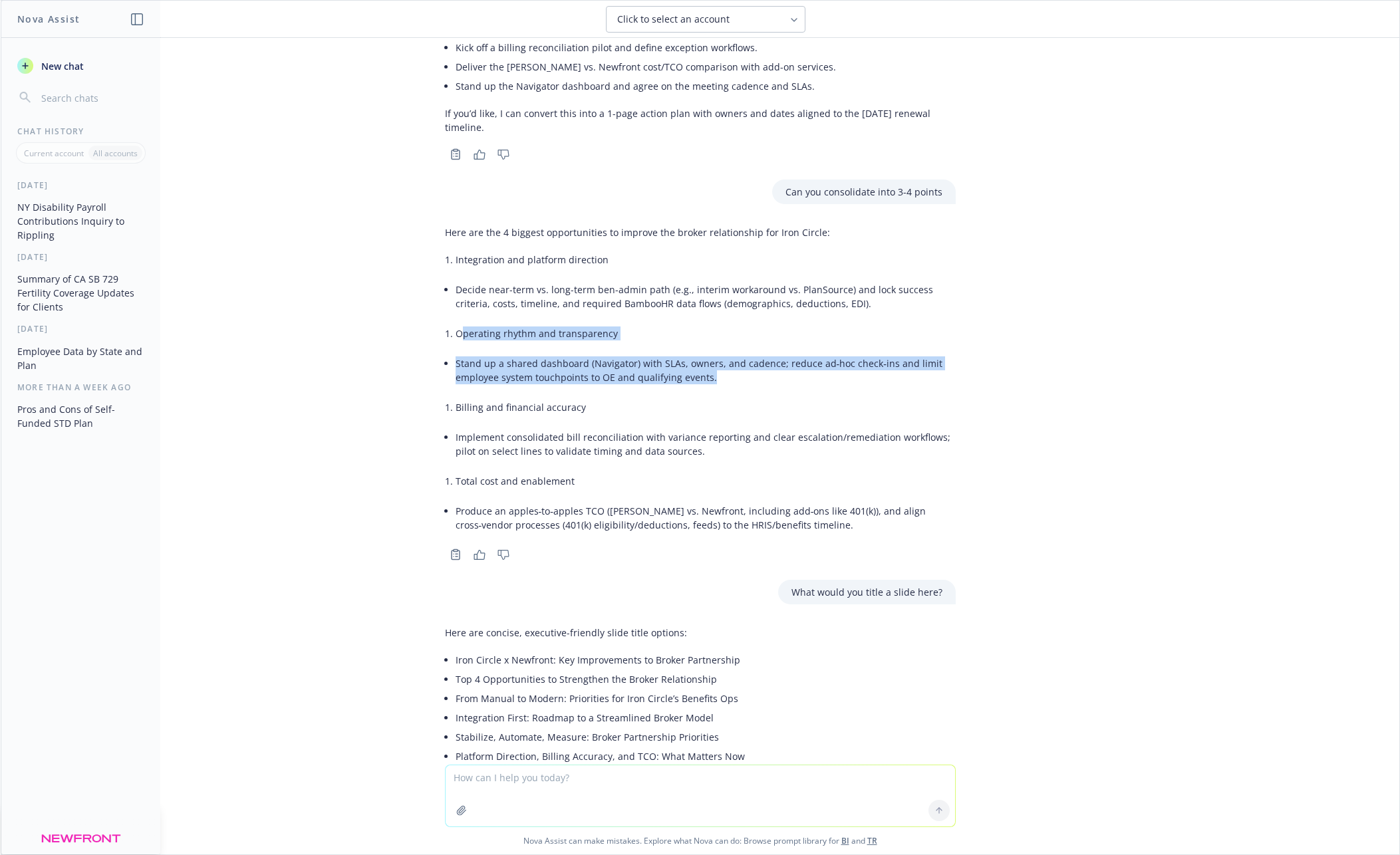
drag, startPoint x: 462, startPoint y: 205, endPoint x: 750, endPoint y: 249, distance: 291.3
click at [750, 249] on div "Here are the 4 biggest opportunities to improve the broker relationship for Iro…" at bounding box center [700, 379] width 511 height 320
copy div "perating rhythm and transparency Stand up a shared dashboard (Navigator) with S…"
drag, startPoint x: 710, startPoint y: 245, endPoint x: 720, endPoint y: 247, distance: 10.2
click at [711, 353] on li "Stand up a shared dashboard (Navigator) with SLAs, owners, and cadence; reduce …" at bounding box center [706, 370] width 500 height 33
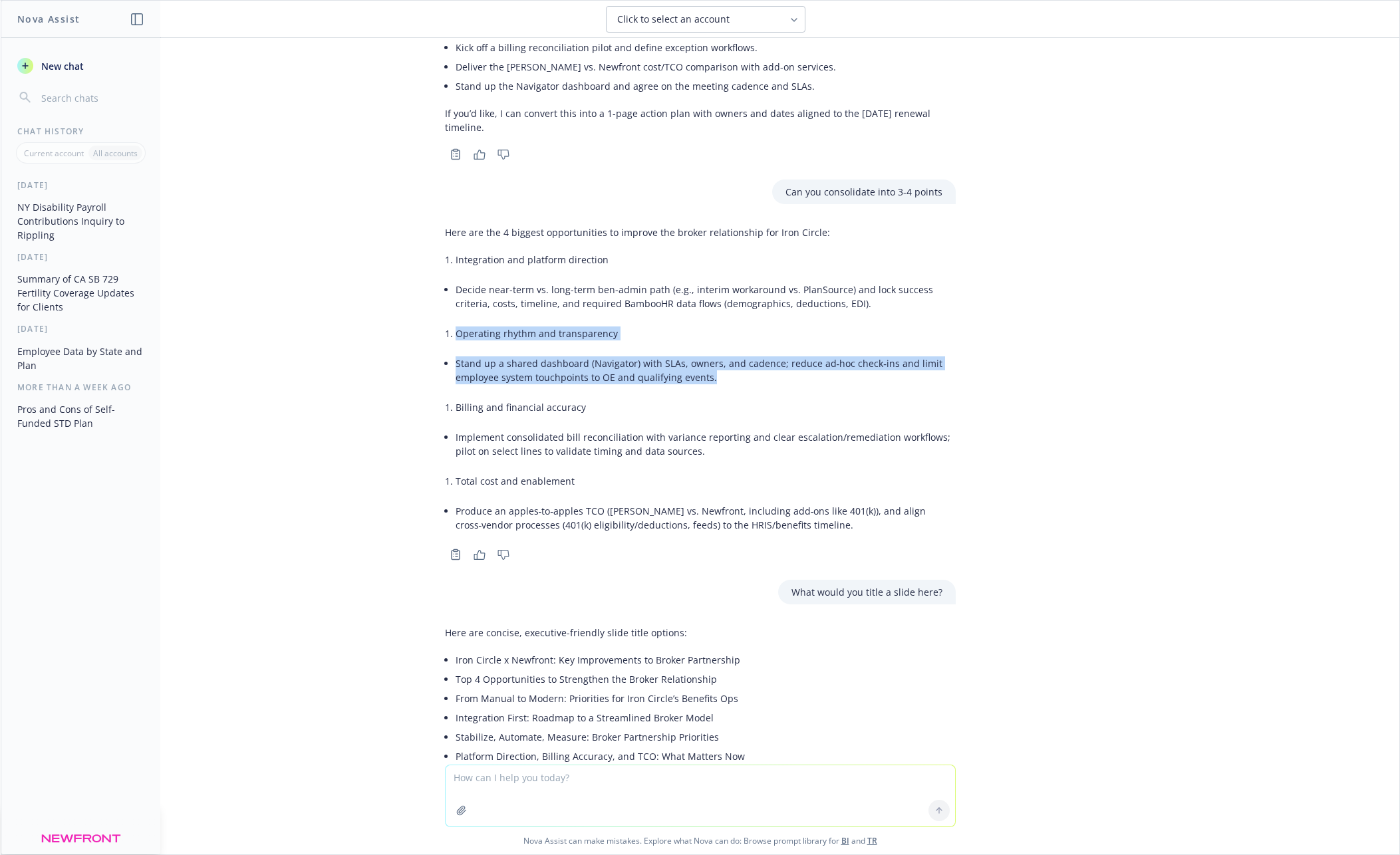
drag, startPoint x: 549, startPoint y: 232, endPoint x: 452, endPoint y: 202, distance: 101.5
click at [452, 220] on div "Here are the 4 biggest opportunities to improve the broker relationship for Iro…" at bounding box center [700, 379] width 511 height 320
copy div "Operating rhythm and transparency Stand up a shared dashboard (Navigator) with …"
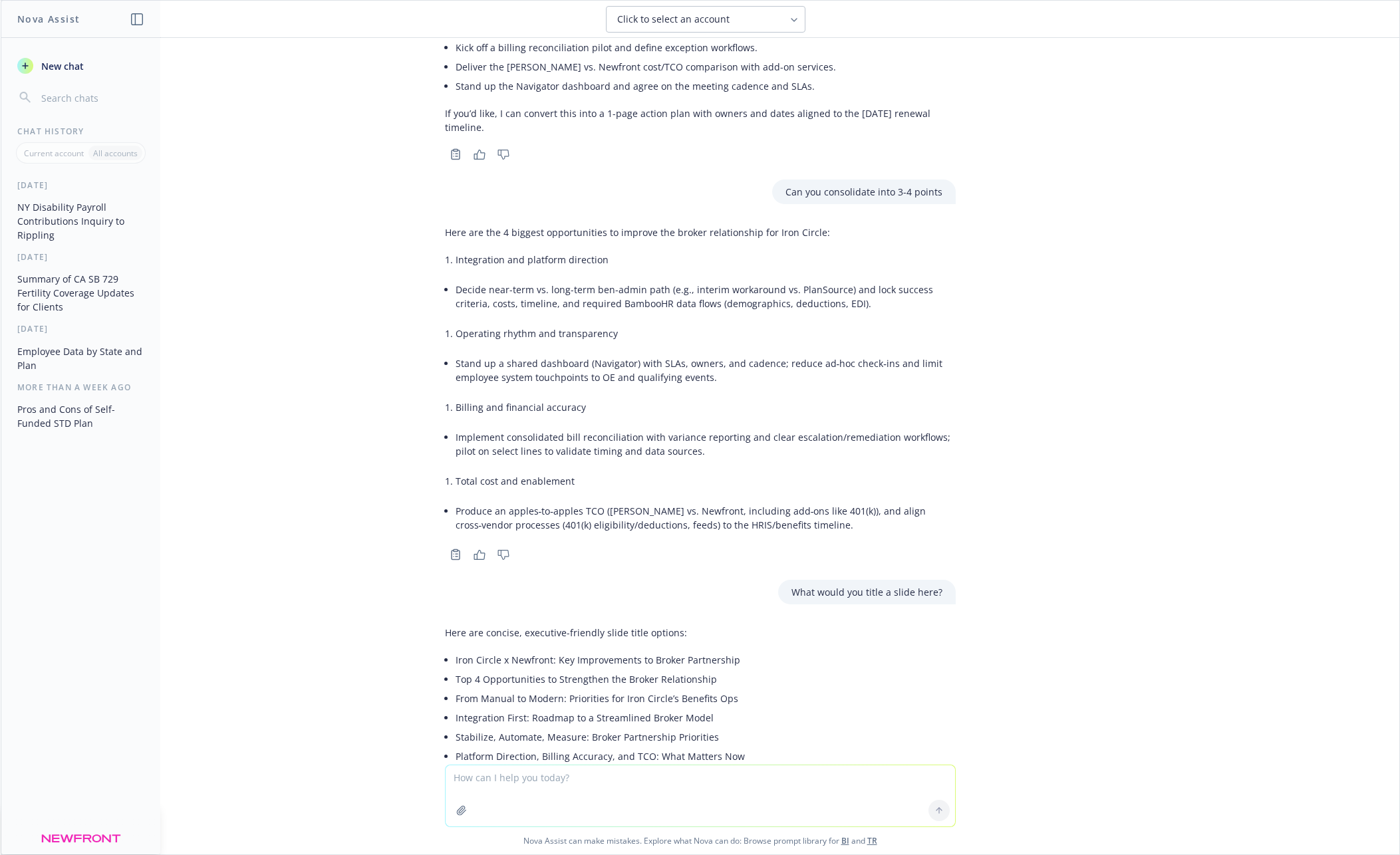
click at [456, 339] on div "Here are the 4 biggest opportunities to improve the broker relationship for Iro…" at bounding box center [700, 379] width 511 height 320
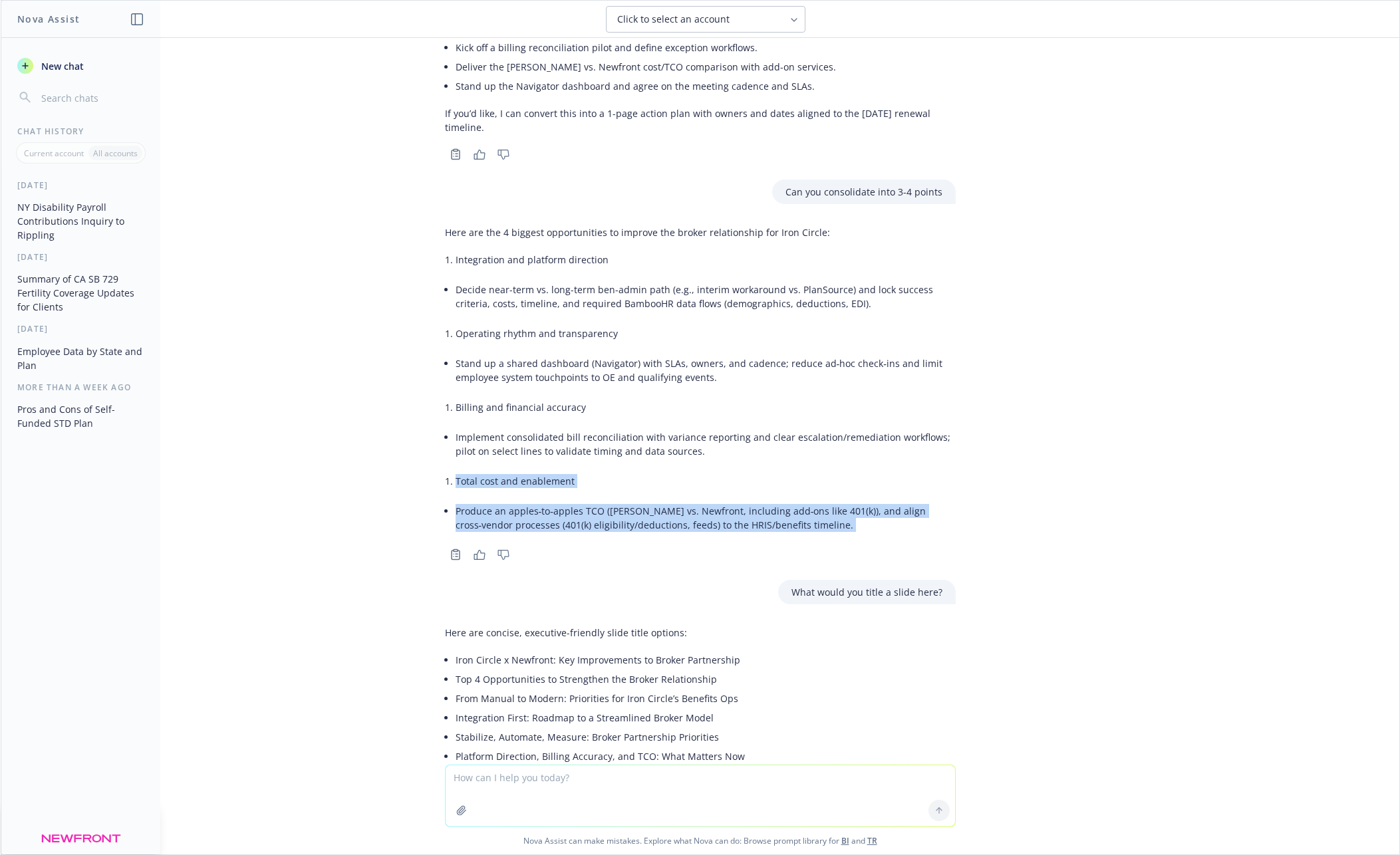
drag, startPoint x: 456, startPoint y: 357, endPoint x: 787, endPoint y: 417, distance: 336.4
click at [790, 419] on div "Here are the 4 biggest opportunities to improve the broker relationship for Iro…" at bounding box center [700, 391] width 511 height 343
copy div "Total cost and enablement Produce an apples‑to‑apples TCO ([PERSON_NAME] vs. Ne…"
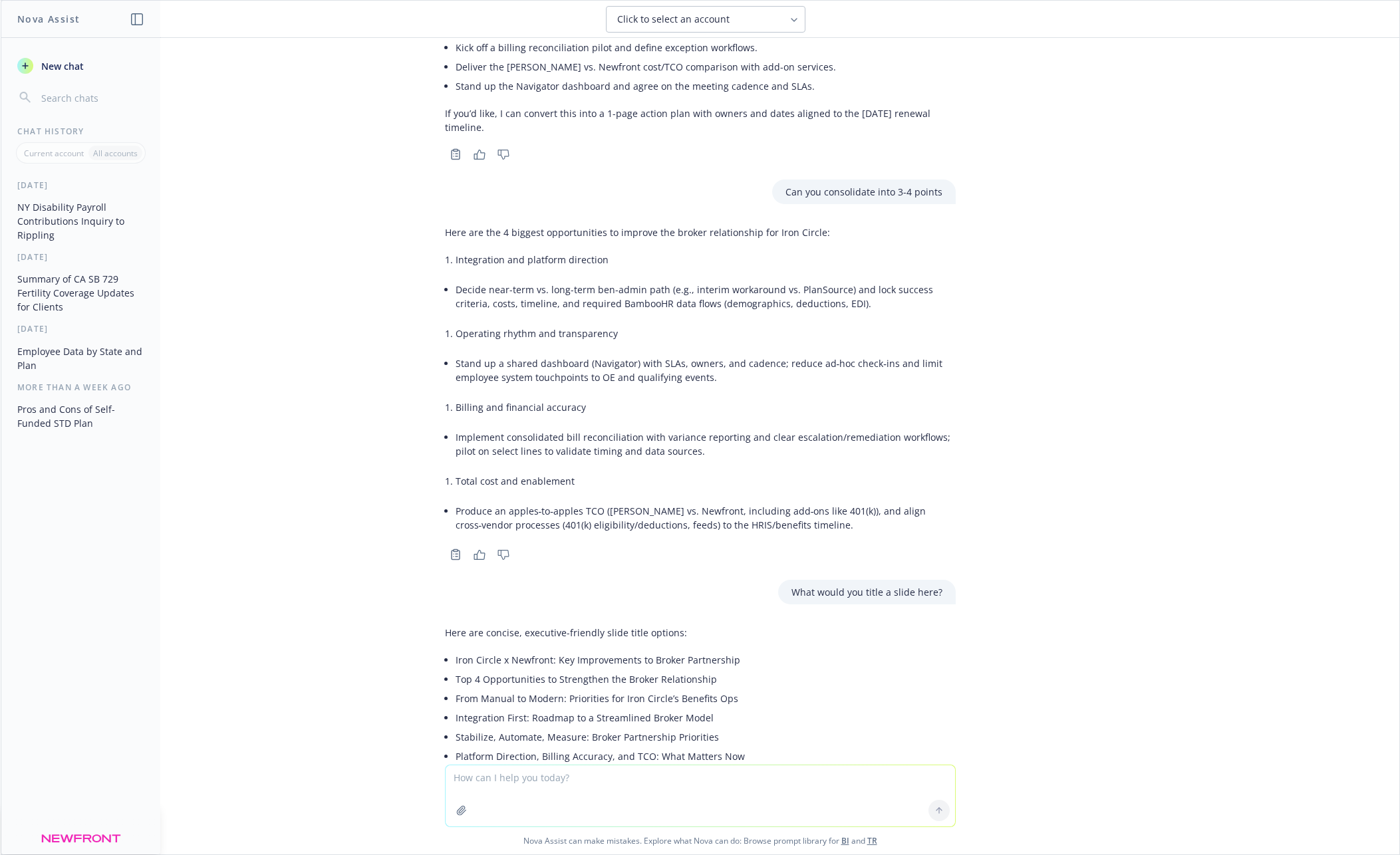
drag, startPoint x: 559, startPoint y: 361, endPoint x: 535, endPoint y: 356, distance: 24.5
click at [557, 472] on li "Total cost and enablement" at bounding box center [706, 481] width 500 height 19
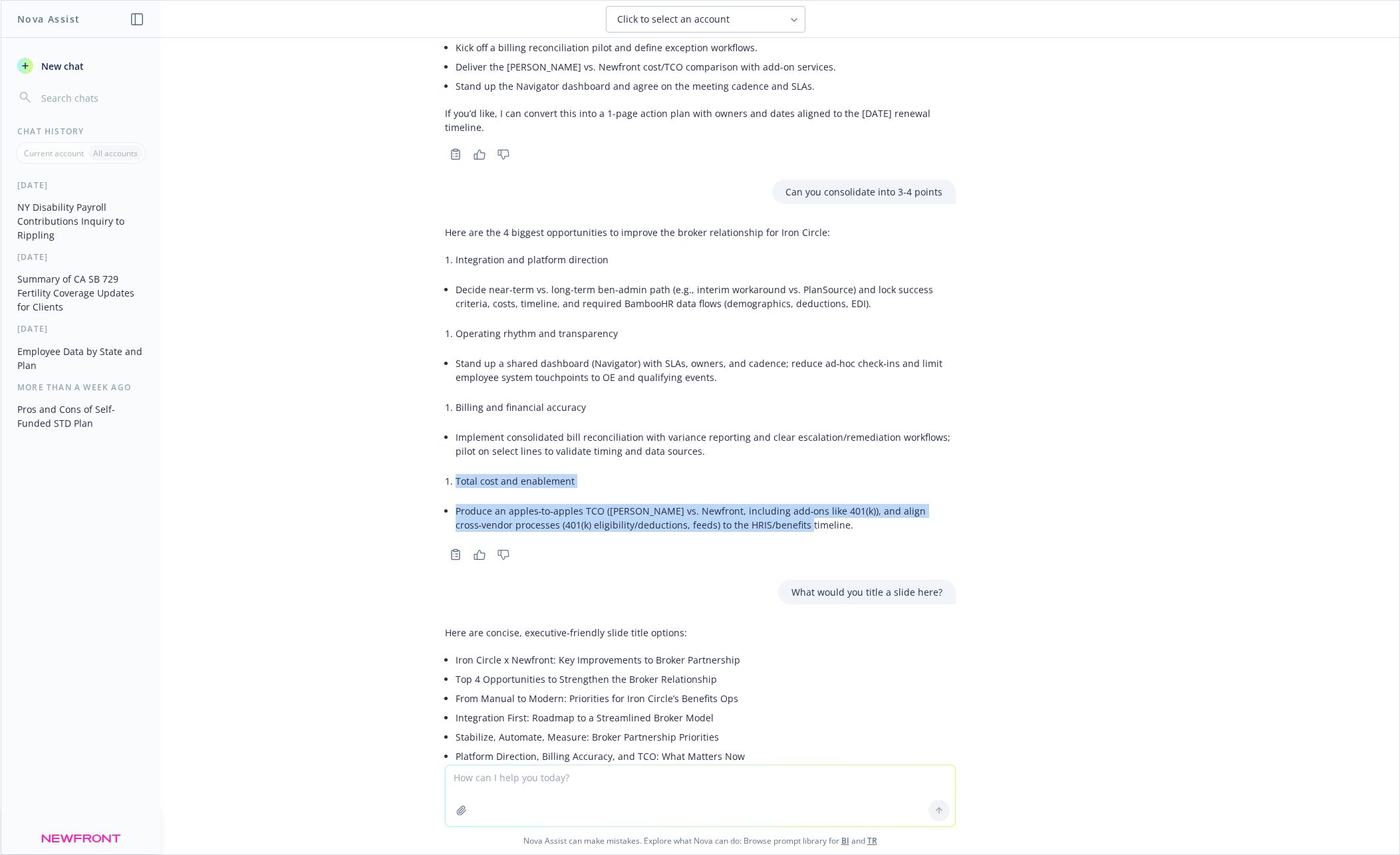
drag, startPoint x: 457, startPoint y: 355, endPoint x: 789, endPoint y: 395, distance: 334.4
click at [789, 395] on div "Here are the 4 biggest opportunities to improve the broker relationship for Iro…" at bounding box center [700, 379] width 511 height 320
copy div "Total cost and enablement Produce an apples‑to‑apples TCO ([PERSON_NAME] vs. Ne…"
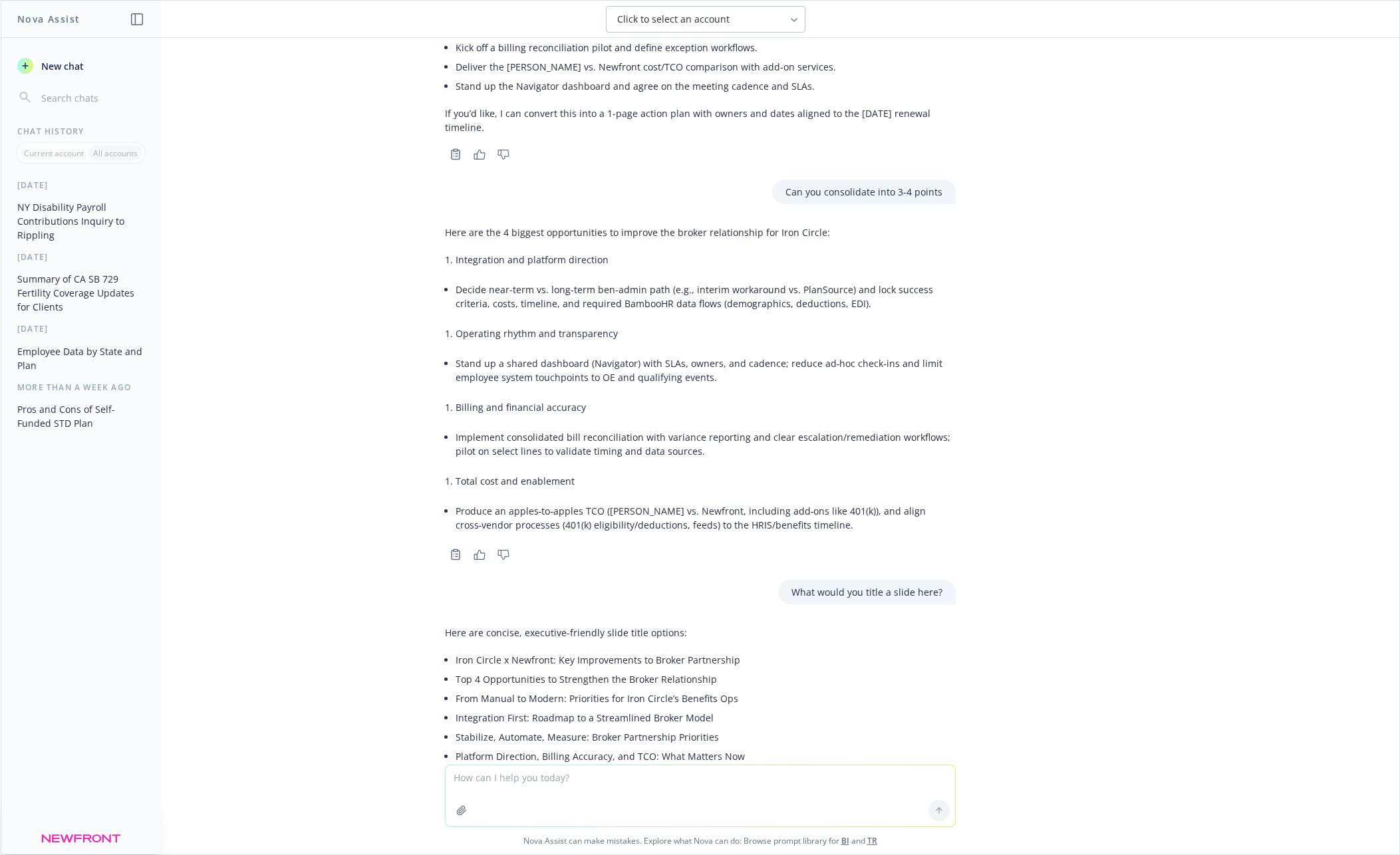
click at [515, 782] on textarea at bounding box center [700, 796] width 509 height 61
type textarea "what is TCO"
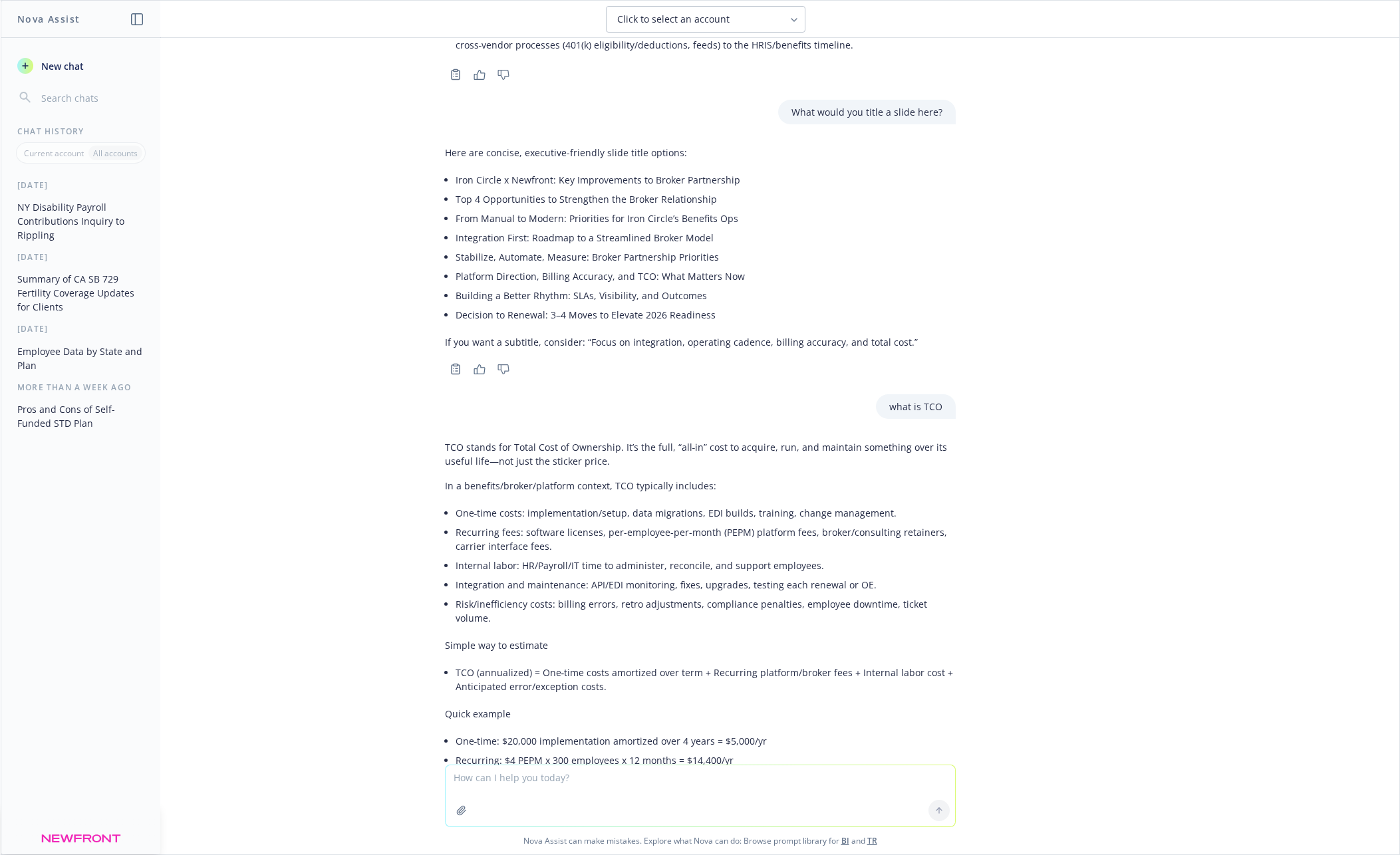
scroll to position [6431, 0]
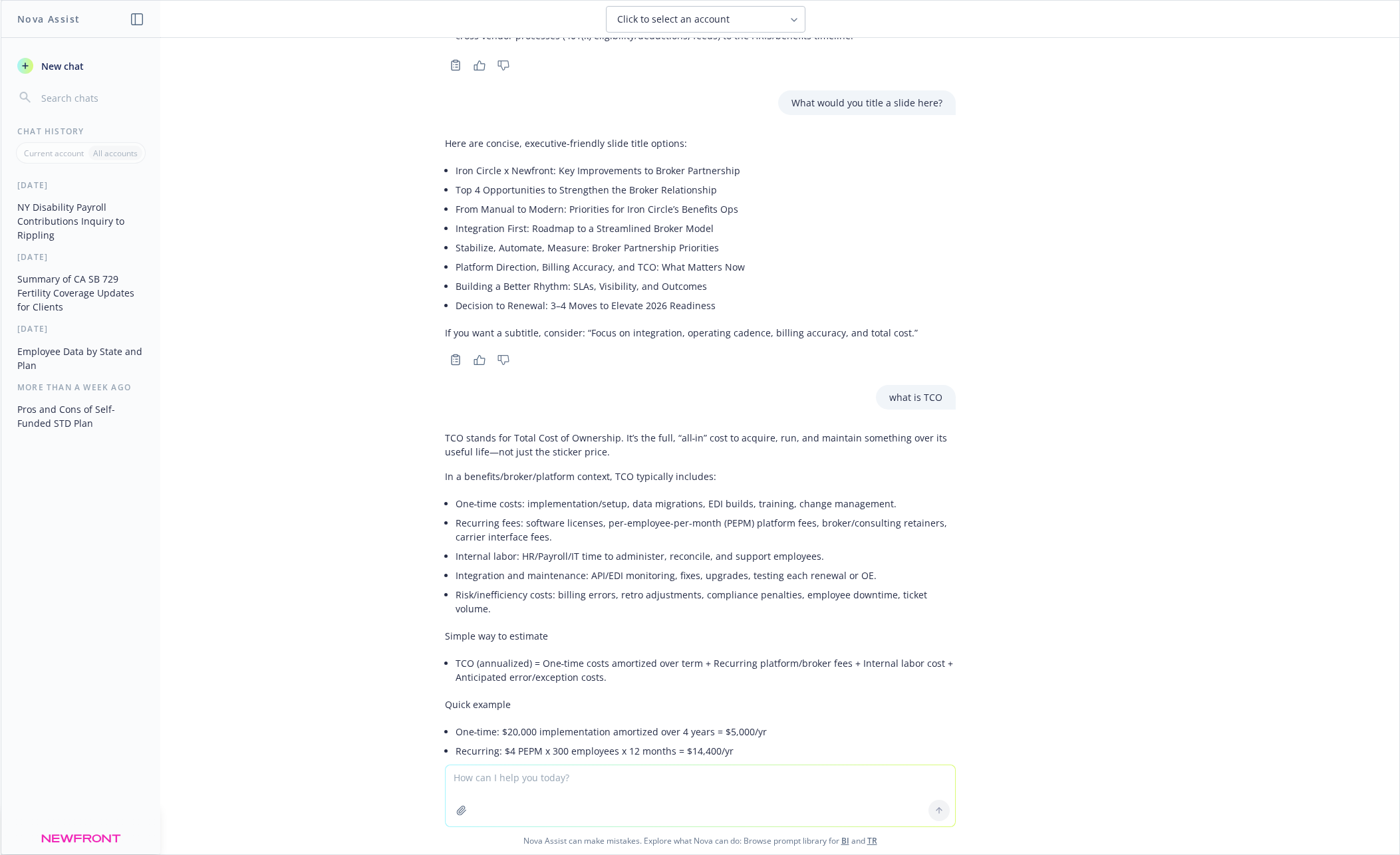
drag, startPoint x: 507, startPoint y: 310, endPoint x: 656, endPoint y: 312, distance: 149.0
click at [656, 431] on p "TCO stands for Total Cost of Ownership. It’s the full, “all‑in” cost to acquire…" at bounding box center [700, 445] width 511 height 28
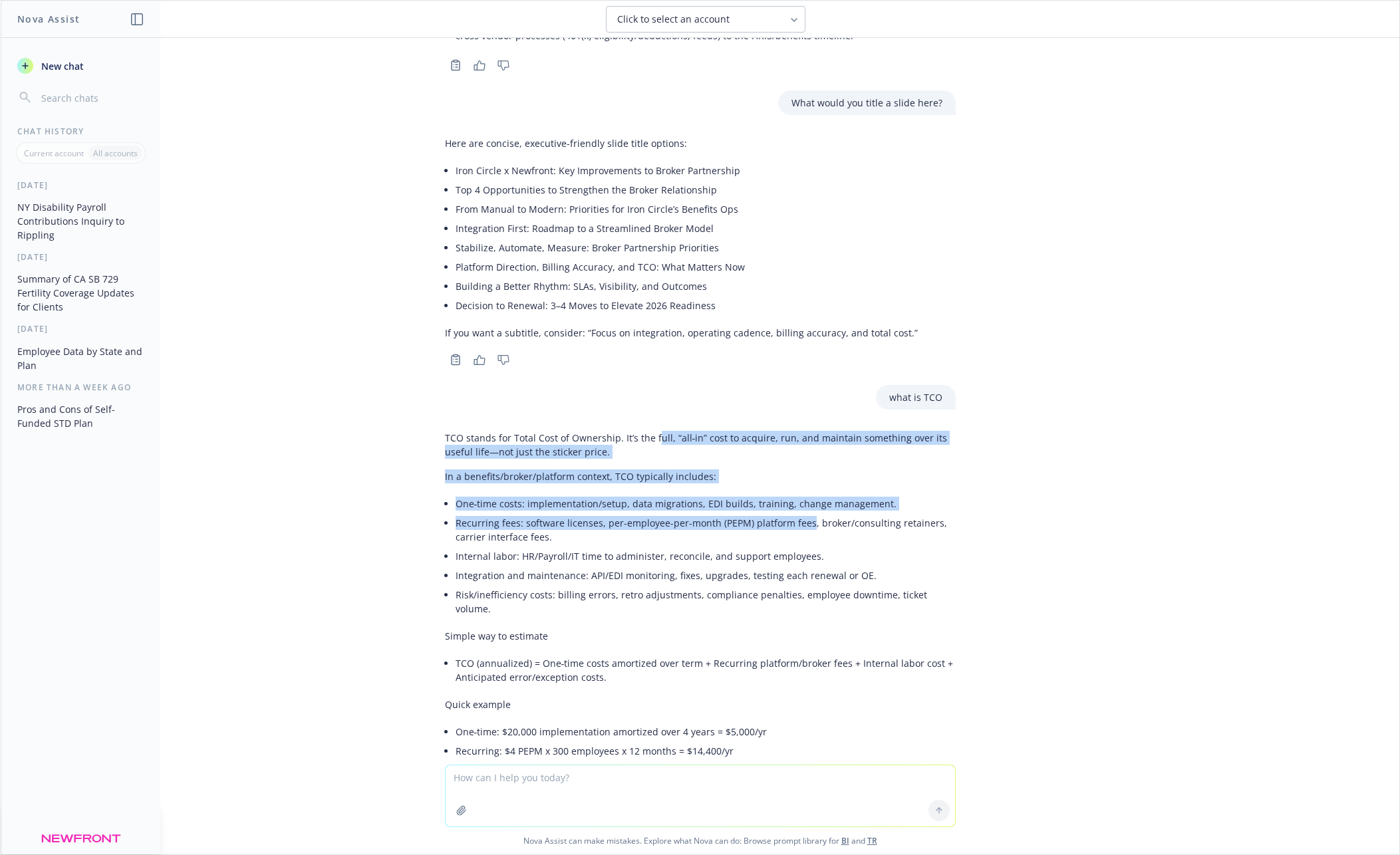
drag, startPoint x: 656, startPoint y: 312, endPoint x: 806, endPoint y: 400, distance: 173.9
click at [806, 425] on div "TCO stands for Total Cost of Ownership. It’s the full, “all‑in” cost to acquire…" at bounding box center [700, 637] width 511 height 423
click at [784, 513] on li "Recurring fees: software licenses, per-employee-per-month (PEPM) platform fees,…" at bounding box center [706, 530] width 500 height 33
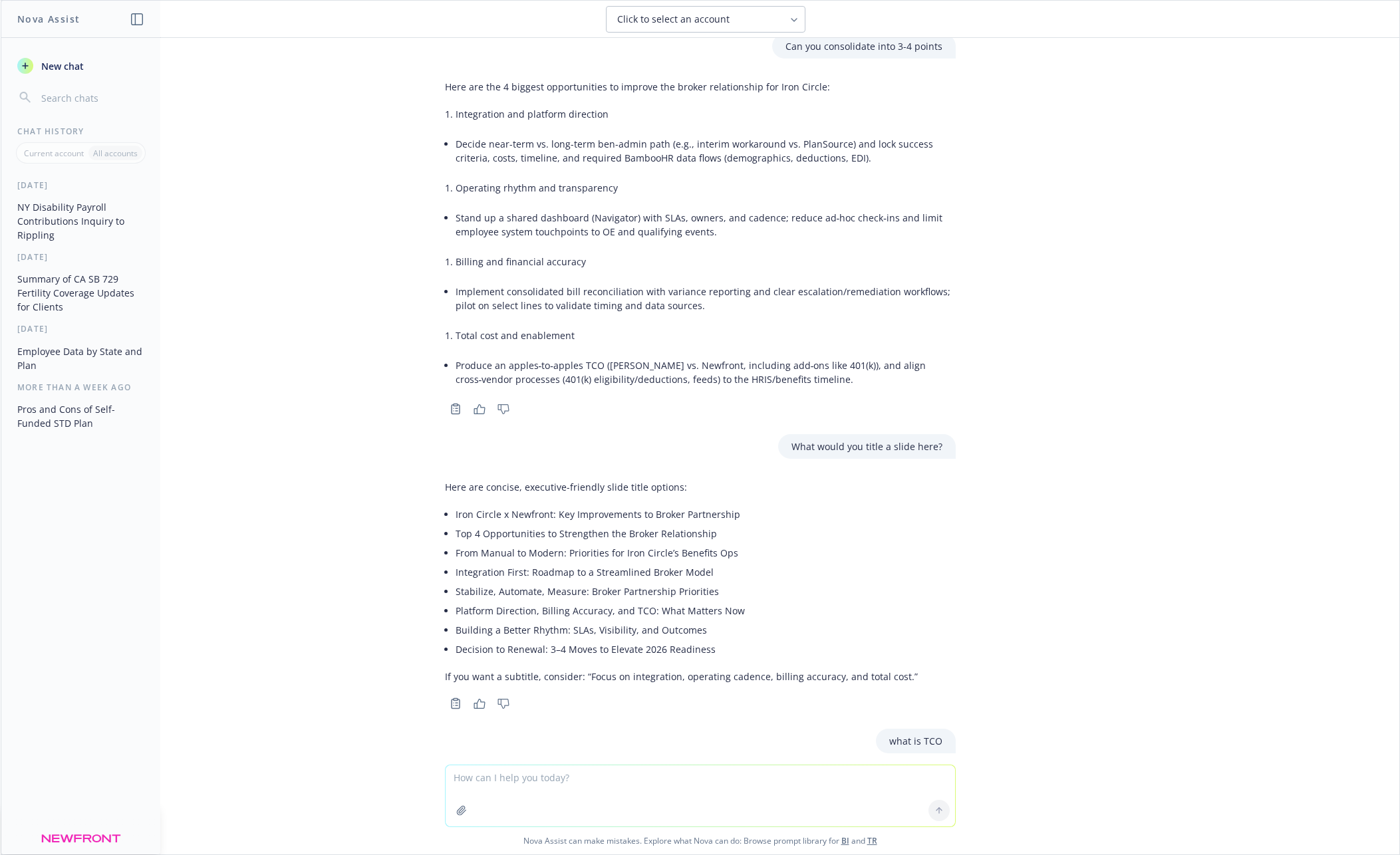
scroll to position [6039, 0]
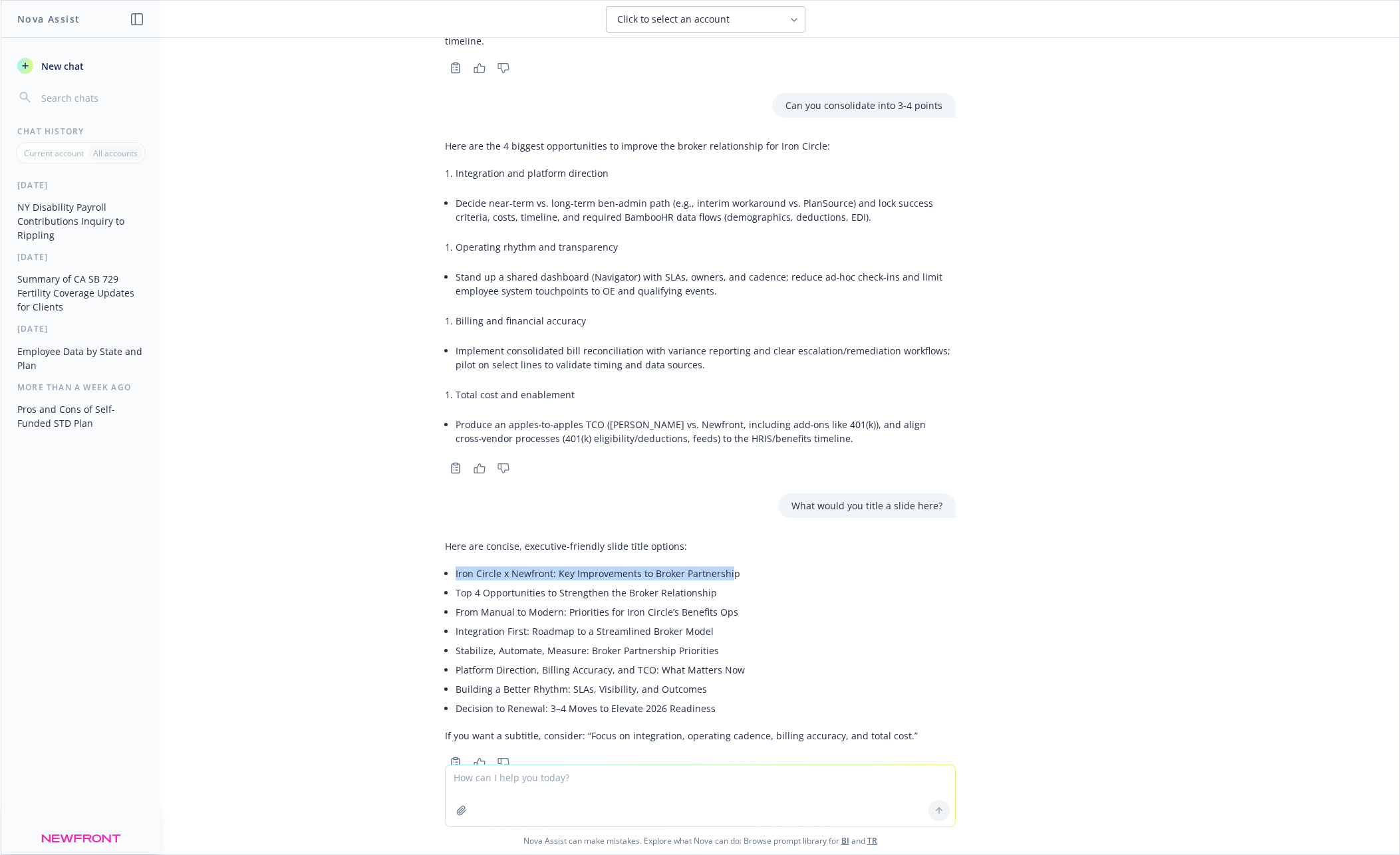
drag, startPoint x: 527, startPoint y: 440, endPoint x: 454, endPoint y: 449, distance: 73.6
click at [454, 534] on div "Here are concise, executive-friendly slide title options: Iron Circle x Newfron…" at bounding box center [681, 641] width 472 height 214
drag, startPoint x: 455, startPoint y: 485, endPoint x: 743, endPoint y: 490, distance: 288.0
click at [743, 600] on li "From Manual to Modern: Priorities for Iron Circle’s Benefits Ops" at bounding box center [687, 609] width 462 height 19
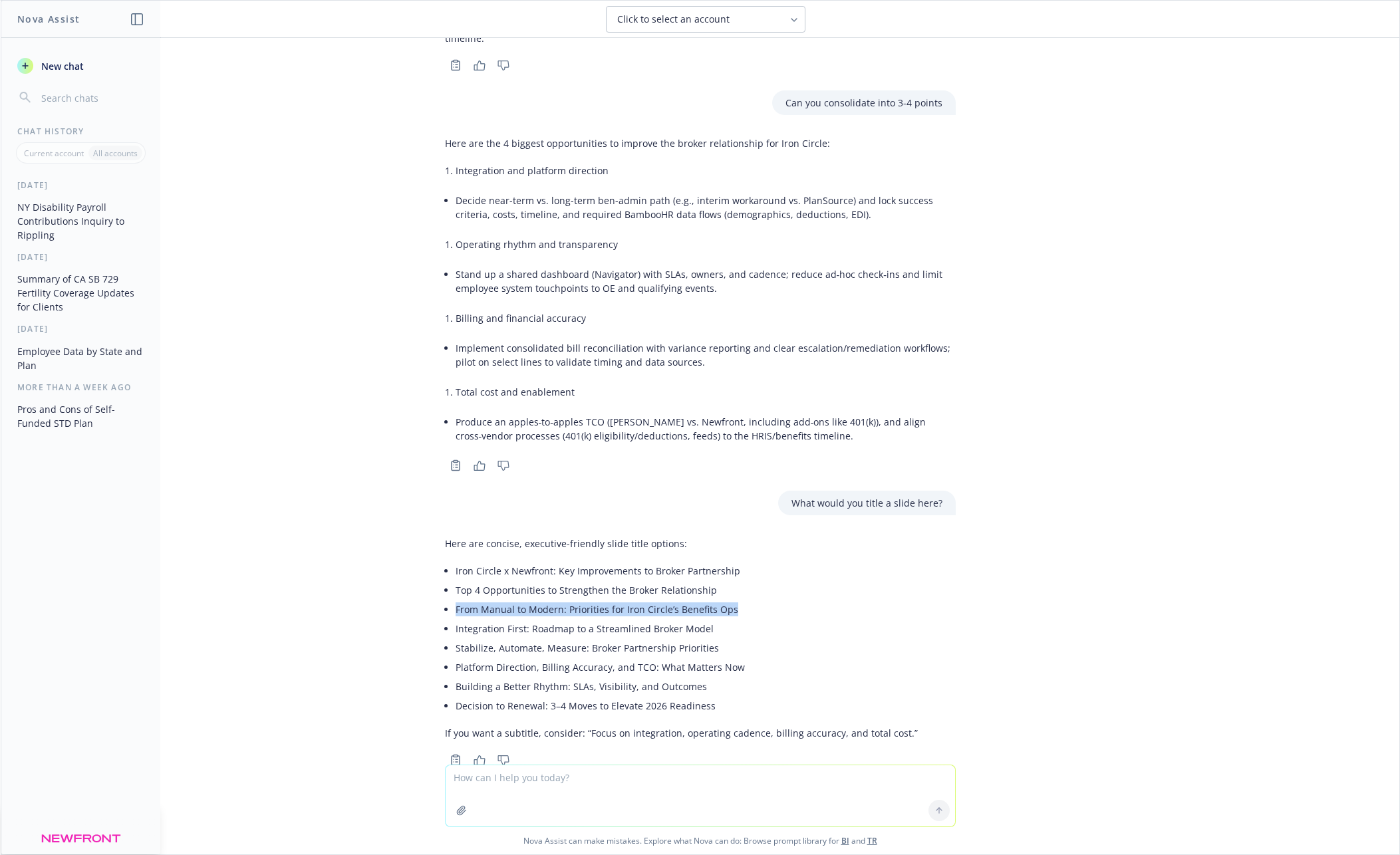
copy li "From Manual to Modern: Priorities for Iron Circle’s Benefits Ops"
drag, startPoint x: 513, startPoint y: 485, endPoint x: 538, endPoint y: 488, distance: 25.2
click at [523, 600] on li "From Manual to Modern: Priorities for Iron Circle’s Benefits Ops" at bounding box center [687, 609] width 462 height 19
drag, startPoint x: 569, startPoint y: 483, endPoint x: 711, endPoint y: 486, distance: 142.0
click at [711, 600] on li "From Manual to Modern: Priorities for Iron Circle’s Benefits Ops" at bounding box center [687, 609] width 462 height 19
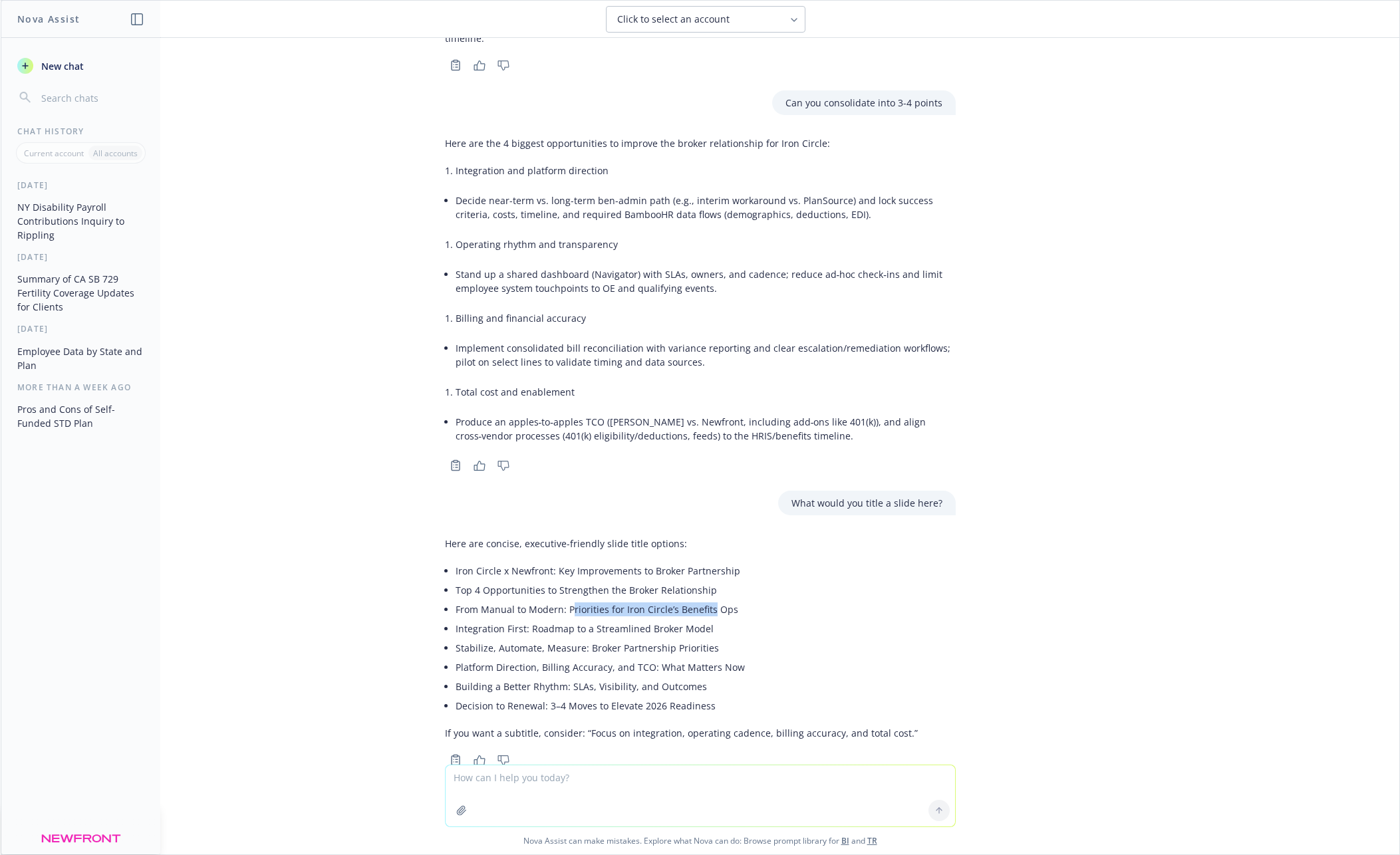
scroll to position [6032, 0]
click at [711, 599] on li "From Manual to Modern: Priorities for Iron Circle’s Benefits Ops" at bounding box center [687, 609] width 462 height 19
drag, startPoint x: 554, startPoint y: 447, endPoint x: 737, endPoint y: 444, distance: 183.0
click at [737, 560] on li "Iron Circle x Newfront: Key Improvements to Broker Partnership" at bounding box center [687, 570] width 462 height 19
copy li "Key Improvements to Broker Partnership"
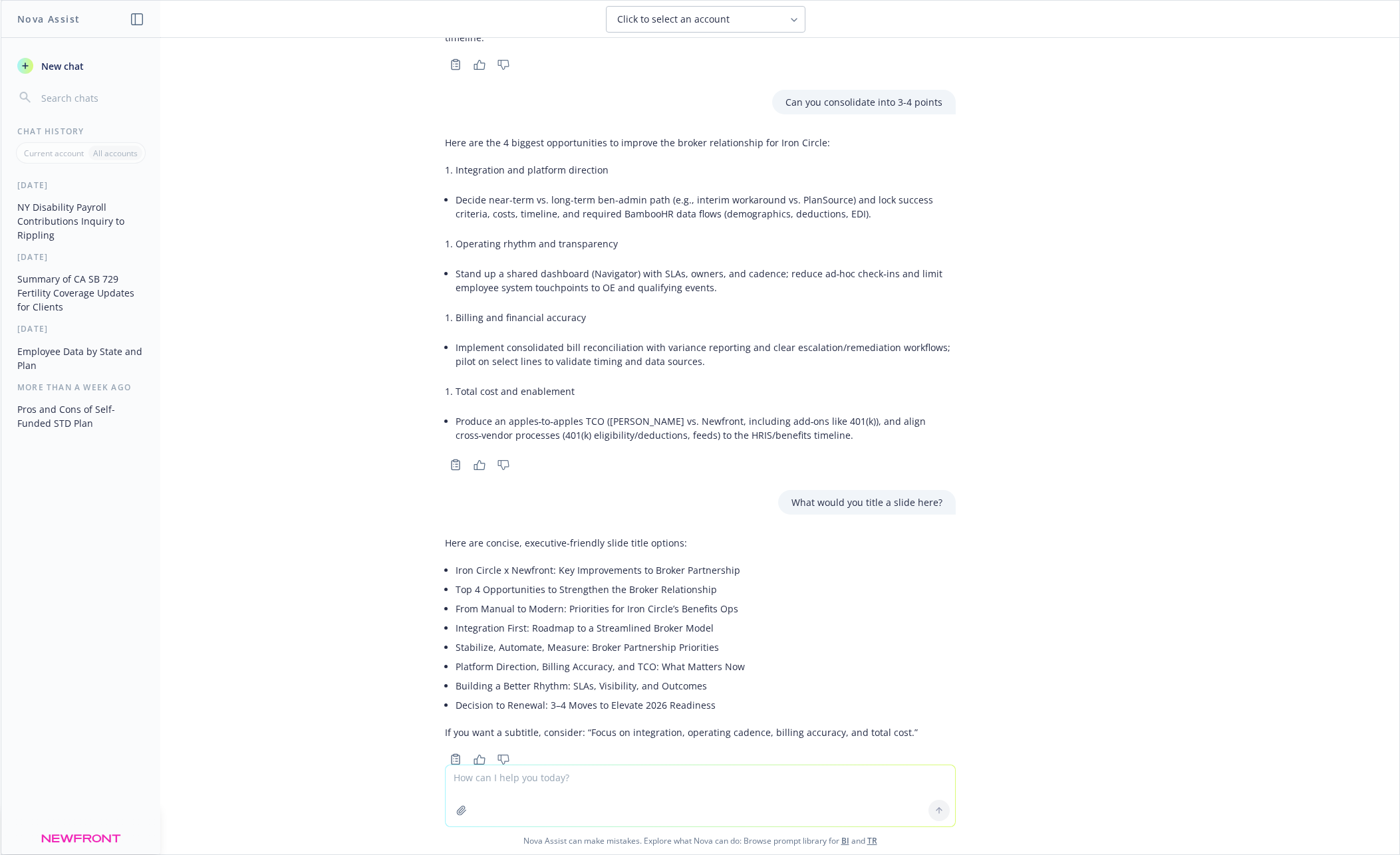
drag, startPoint x: 400, startPoint y: 124, endPoint x: 411, endPoint y: 114, distance: 14.9
click at [400, 124] on div "can you help me undertstand how employers in [GEOGRAPHIC_DATA] set up a state […" at bounding box center [700, 401] width 1399 height 727
